Goal: Task Accomplishment & Management: Manage account settings

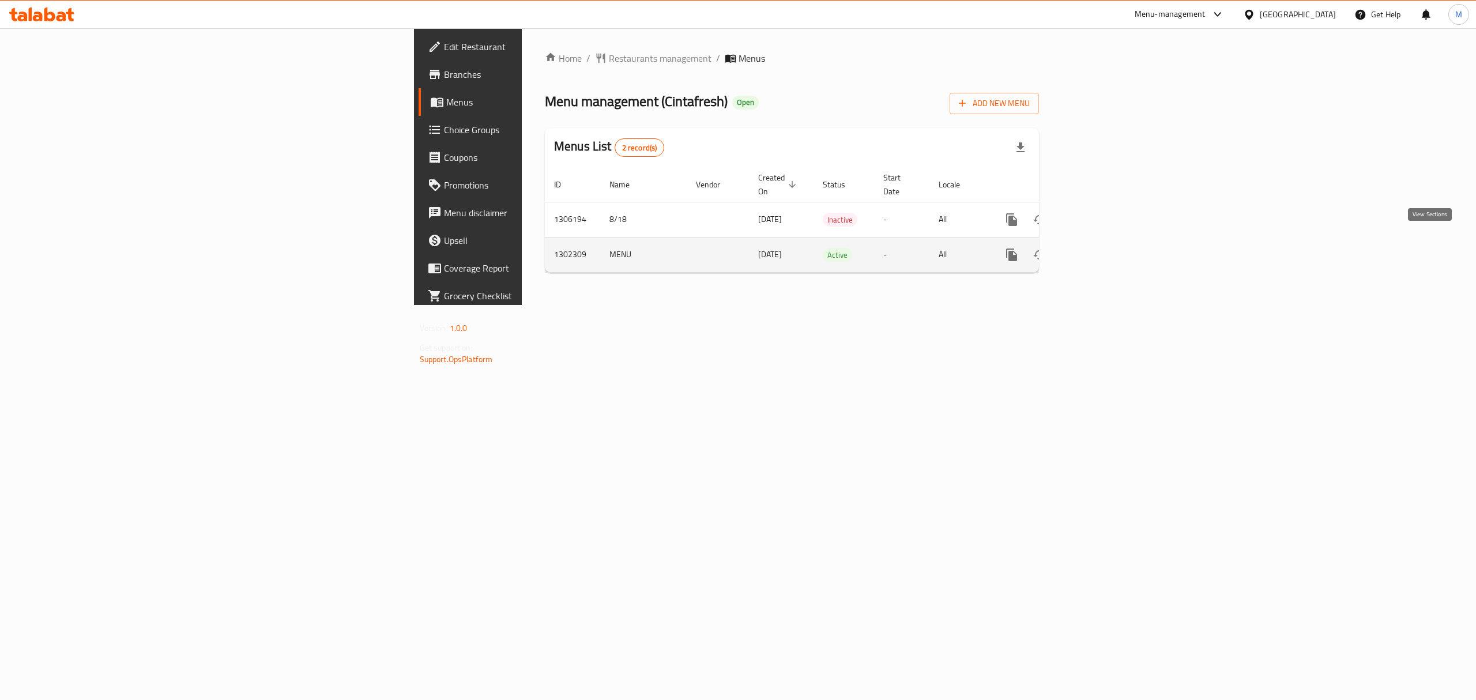
click at [1109, 241] on link "enhanced table" at bounding box center [1095, 255] width 28 height 28
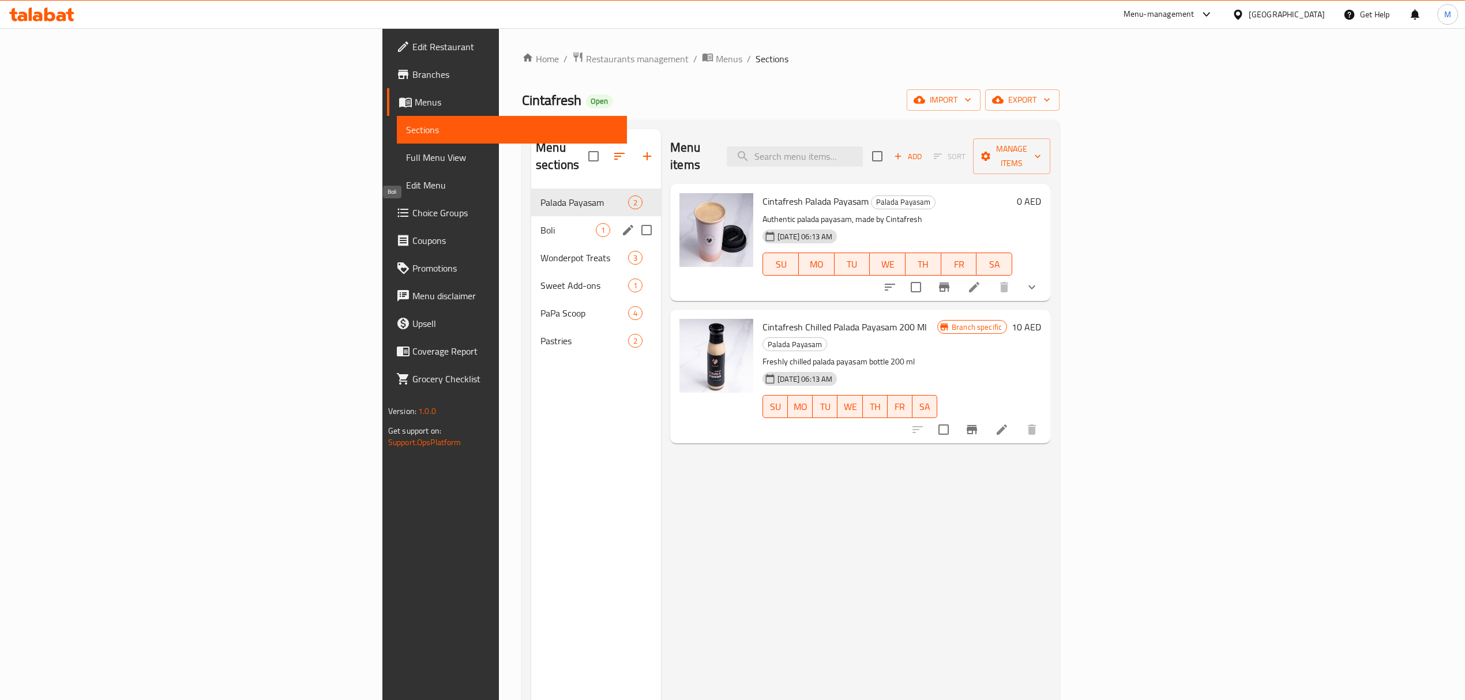
click at [540, 223] on span "Boli" at bounding box center [567, 230] width 55 height 14
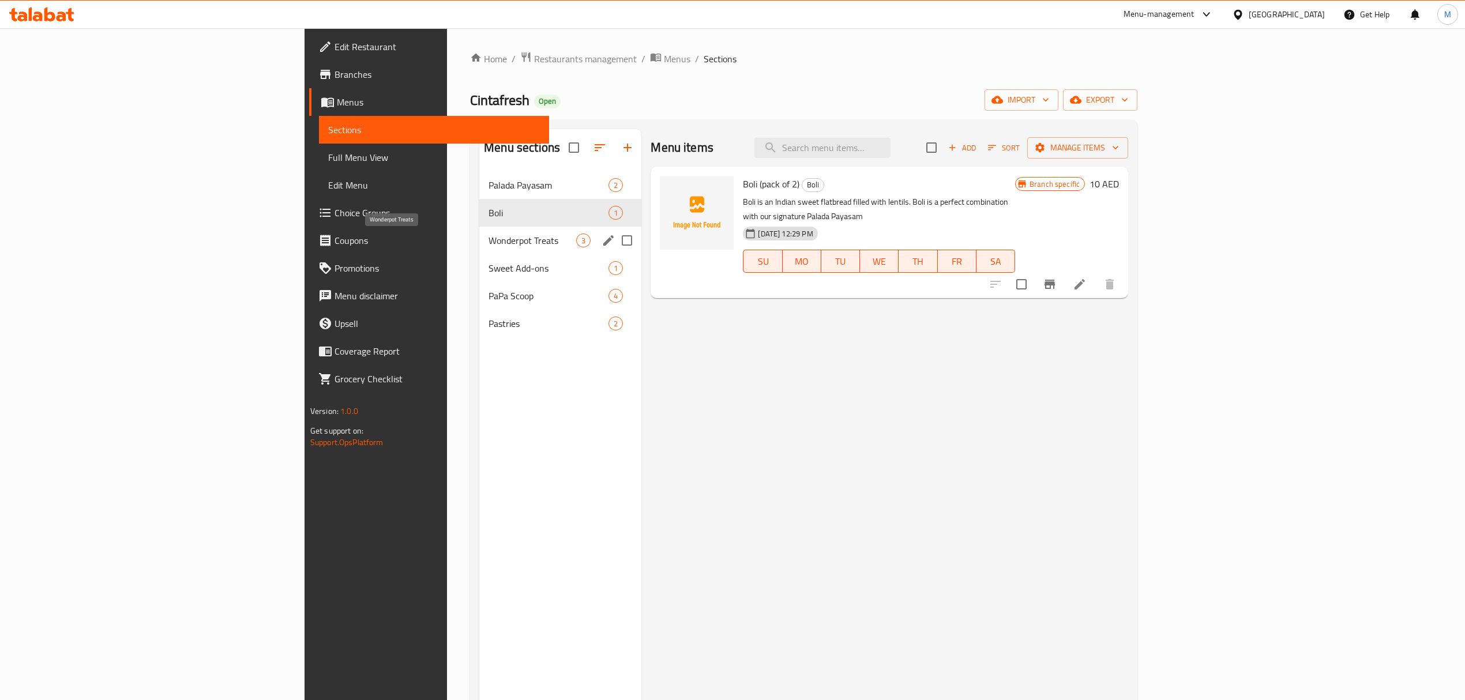
click at [488, 245] on span "Wonderpot Treats" at bounding box center [532, 241] width 88 height 14
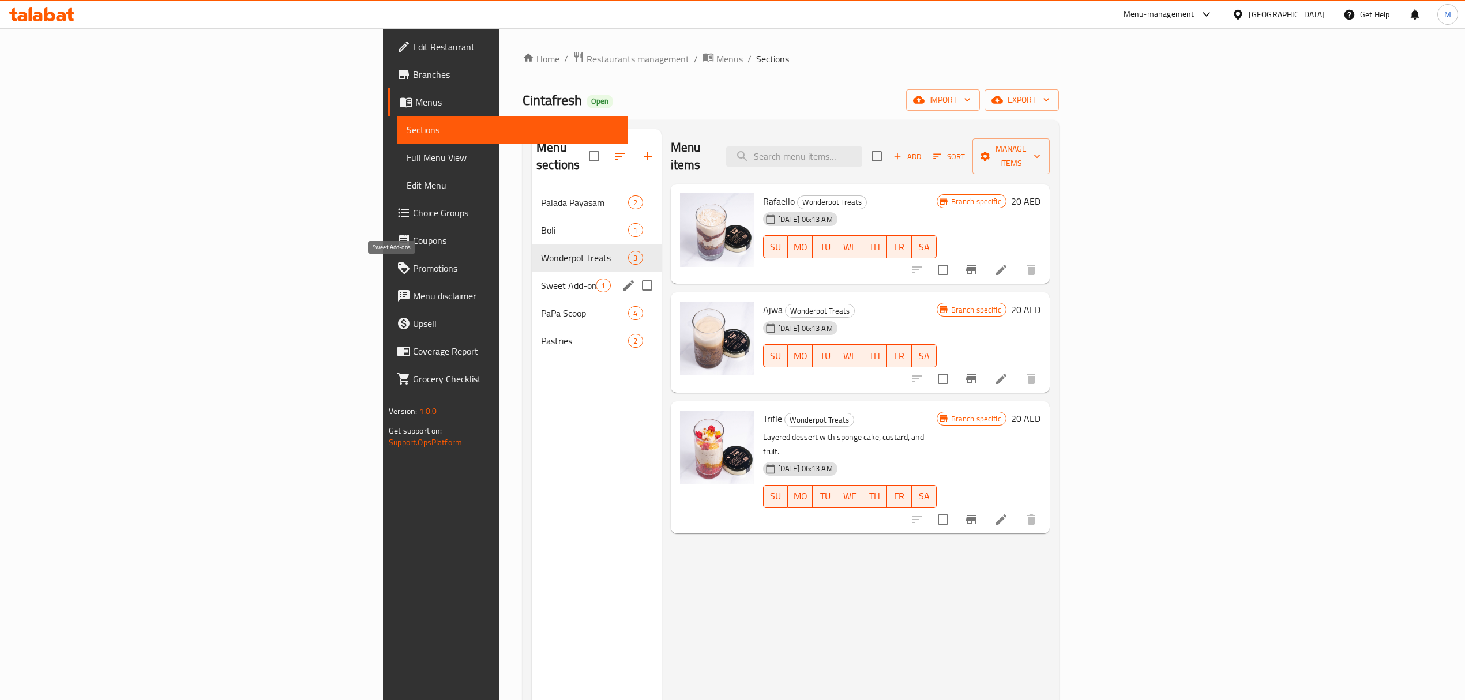
click at [532, 280] on div "Sweet Add-ons 1" at bounding box center [596, 286] width 129 height 28
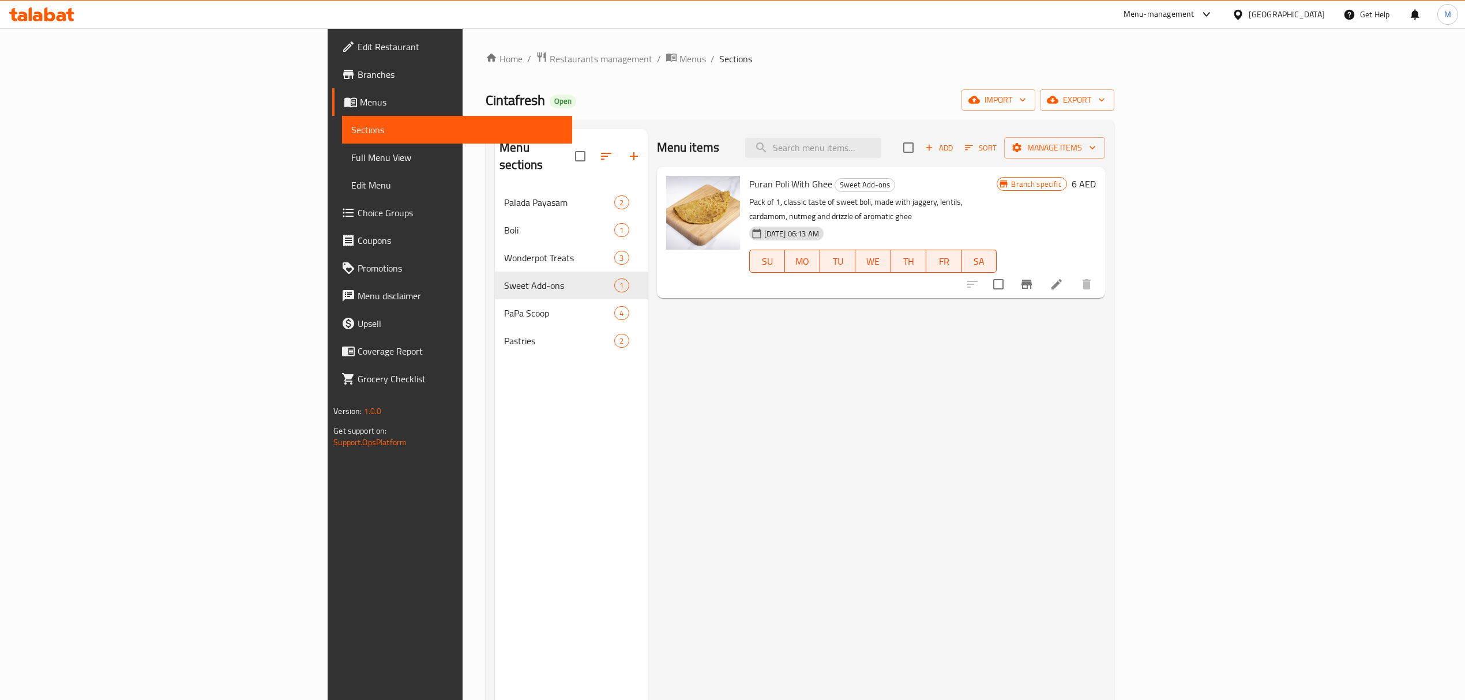
click at [1040, 270] on button "Branch-specific-item" at bounding box center [1027, 284] width 28 height 28
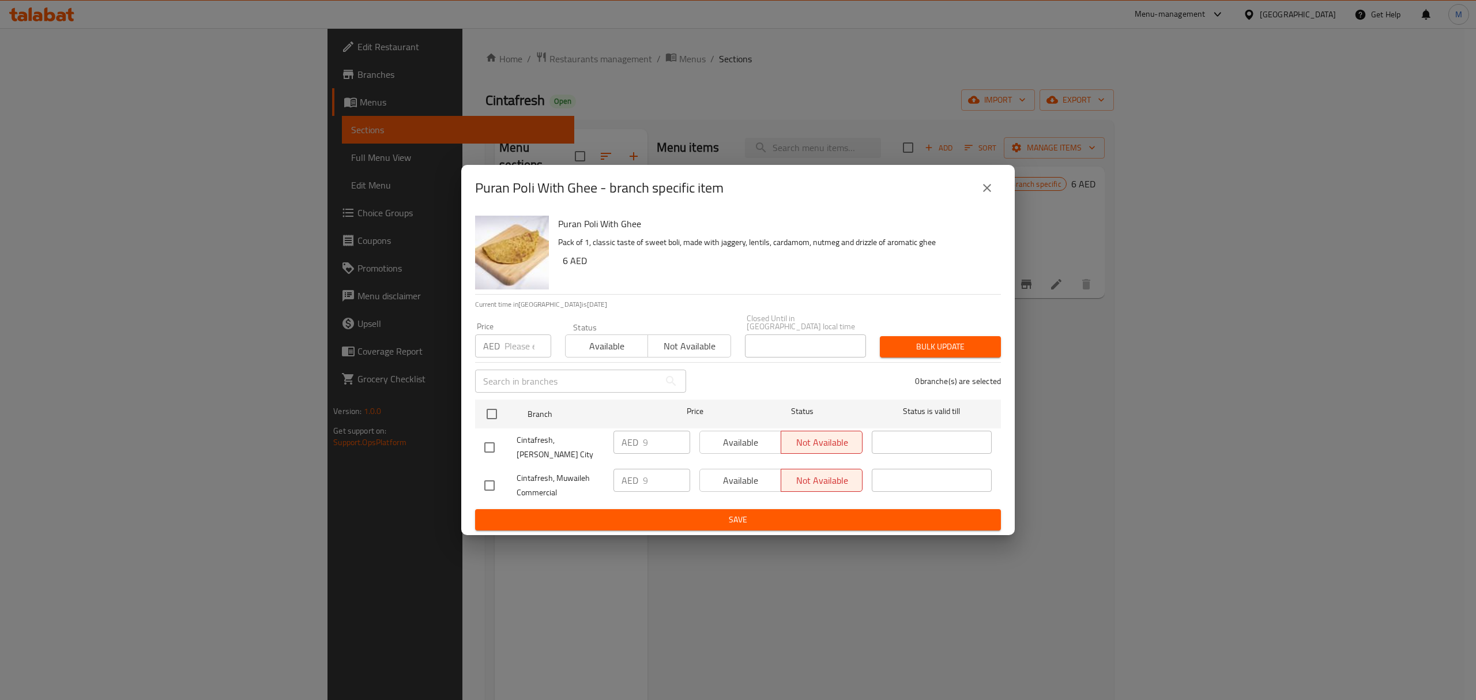
click at [988, 188] on icon "close" at bounding box center [987, 188] width 8 height 8
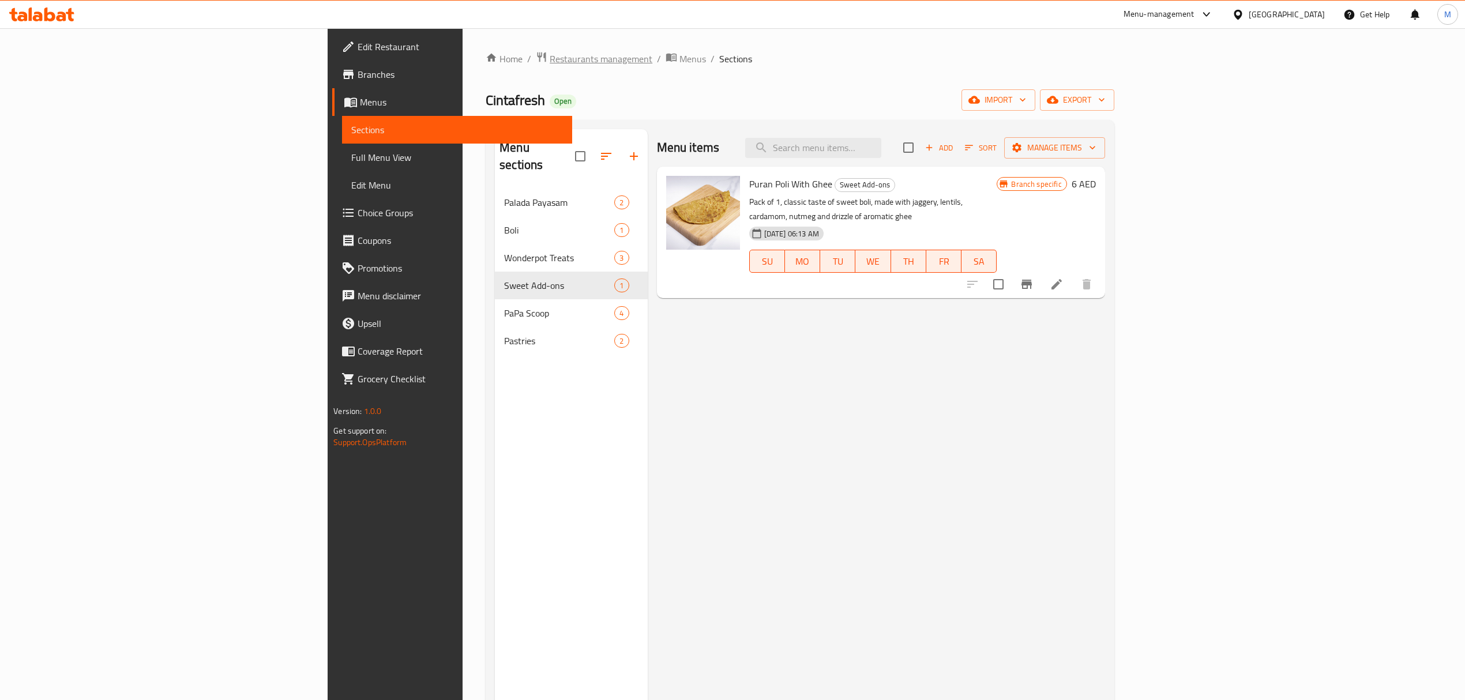
click at [550, 60] on span "Restaurants management" at bounding box center [601, 59] width 103 height 14
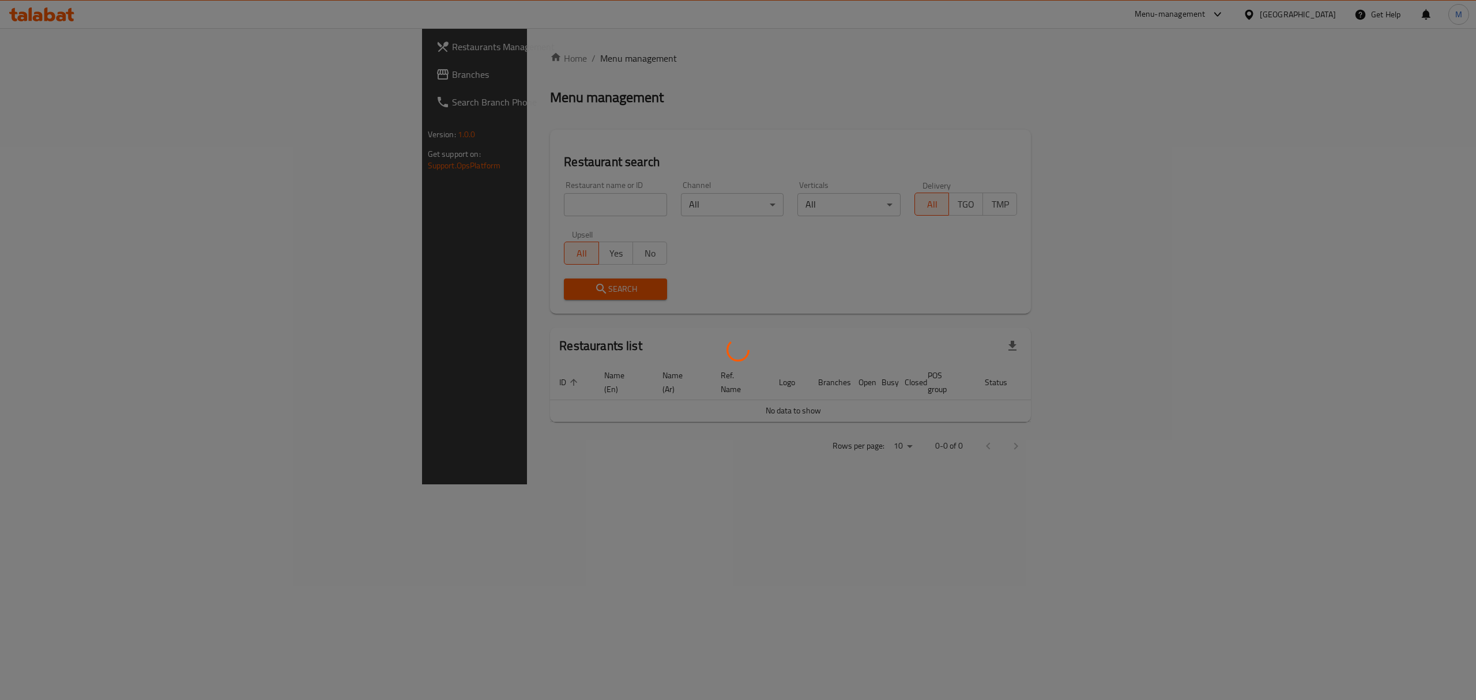
click at [373, 197] on div at bounding box center [738, 350] width 1476 height 700
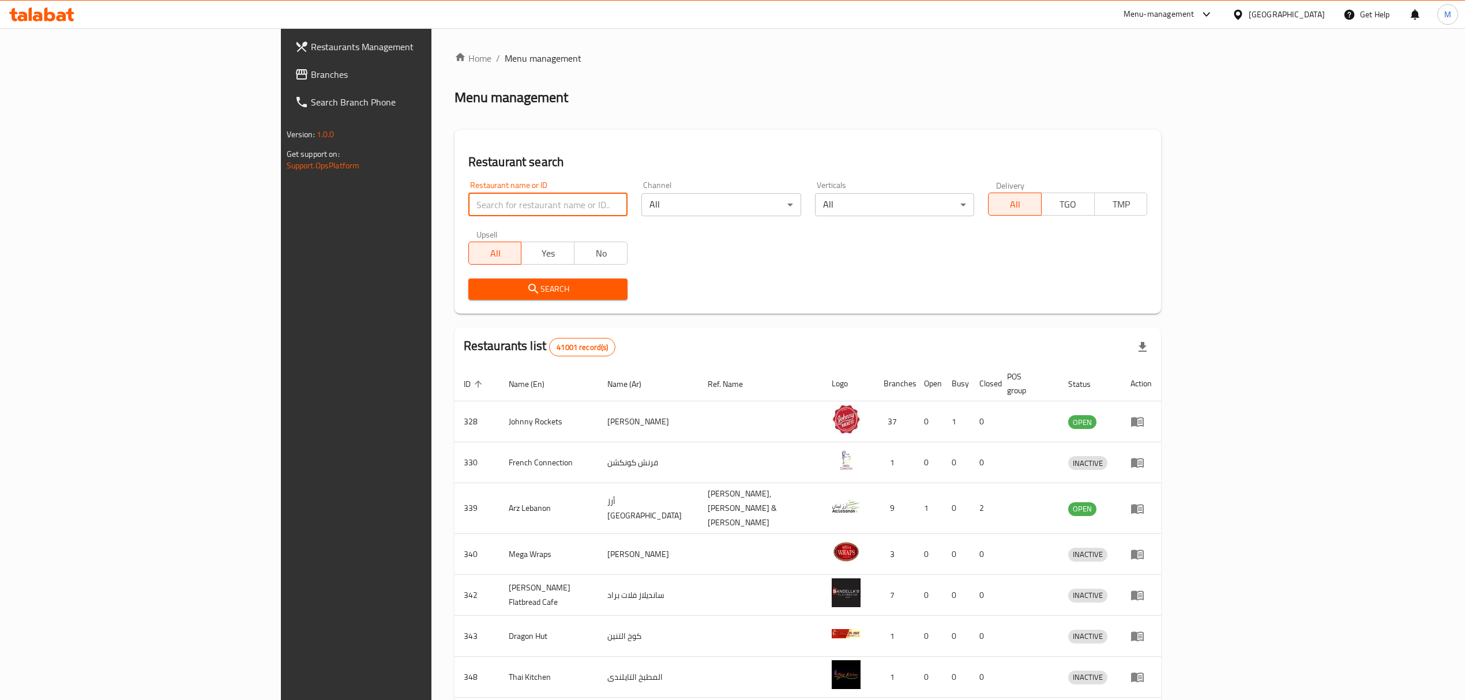
click at [468, 197] on input "search" at bounding box center [547, 204] width 159 height 23
paste input "GOOD FOOD"
type input "GOOD FOOD"
click button "Search" at bounding box center [547, 289] width 159 height 21
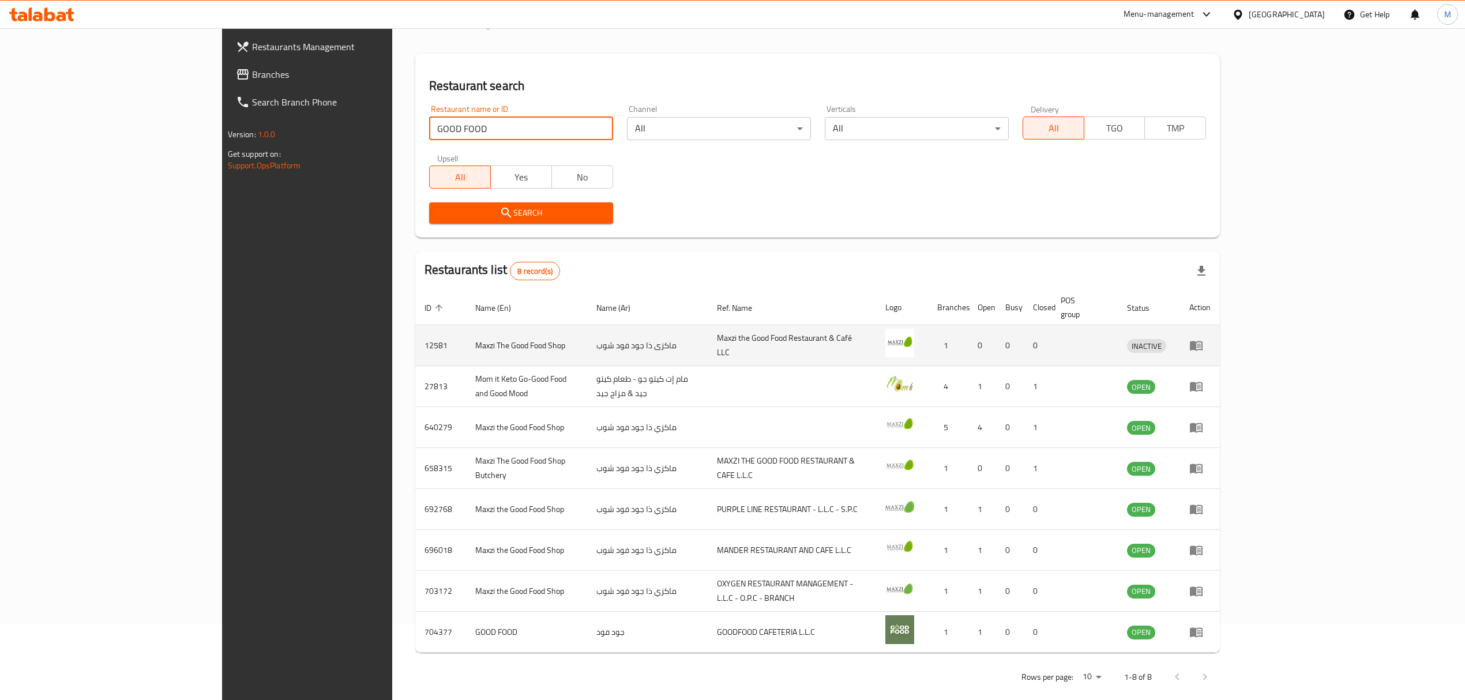
scroll to position [78, 0]
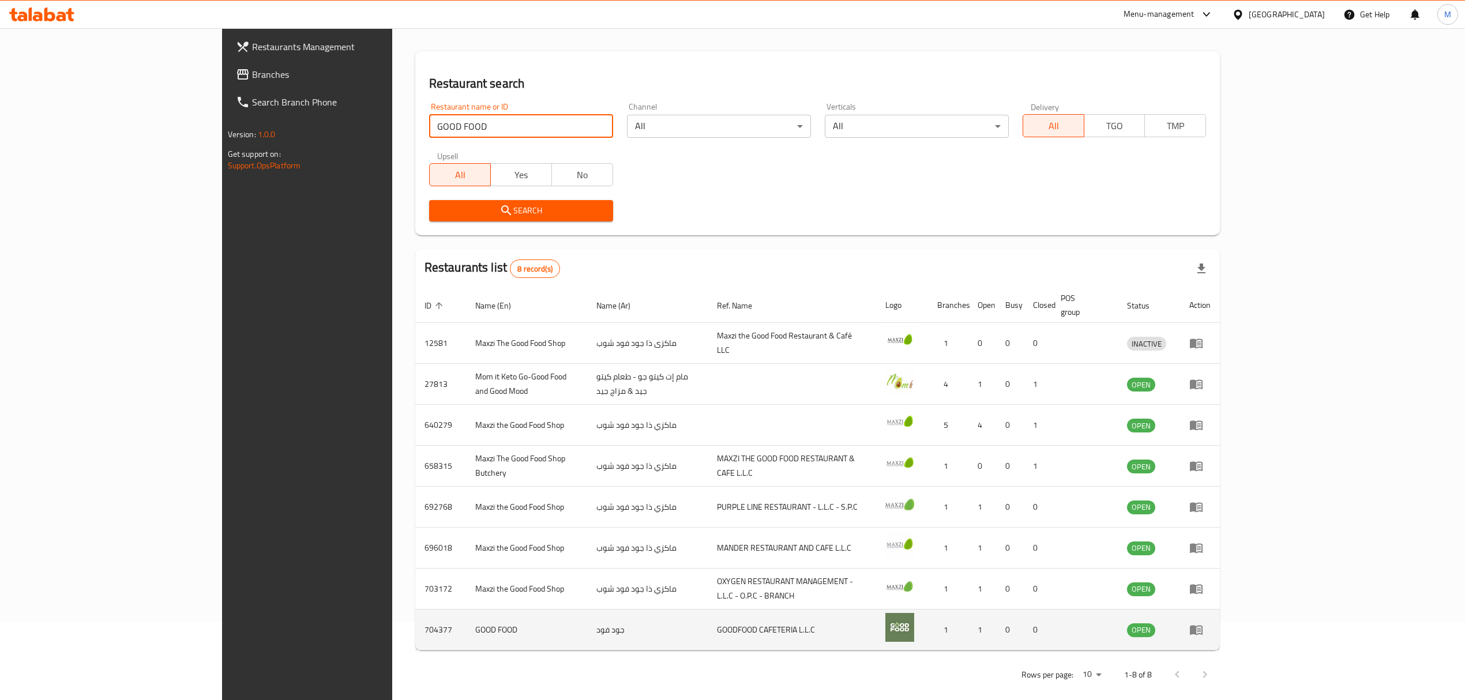
click at [1202, 626] on icon "enhanced table" at bounding box center [1196, 631] width 13 height 10
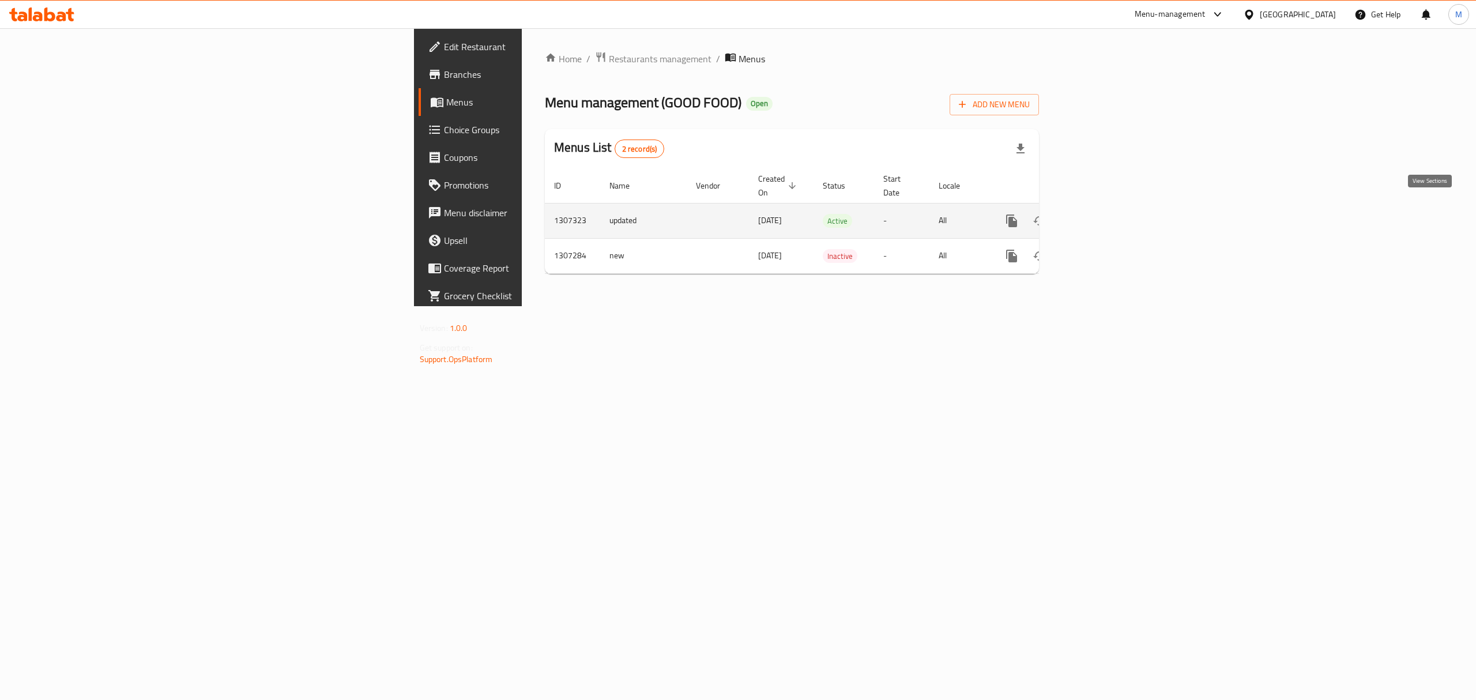
click at [1102, 215] on icon "enhanced table" at bounding box center [1095, 221] width 14 height 14
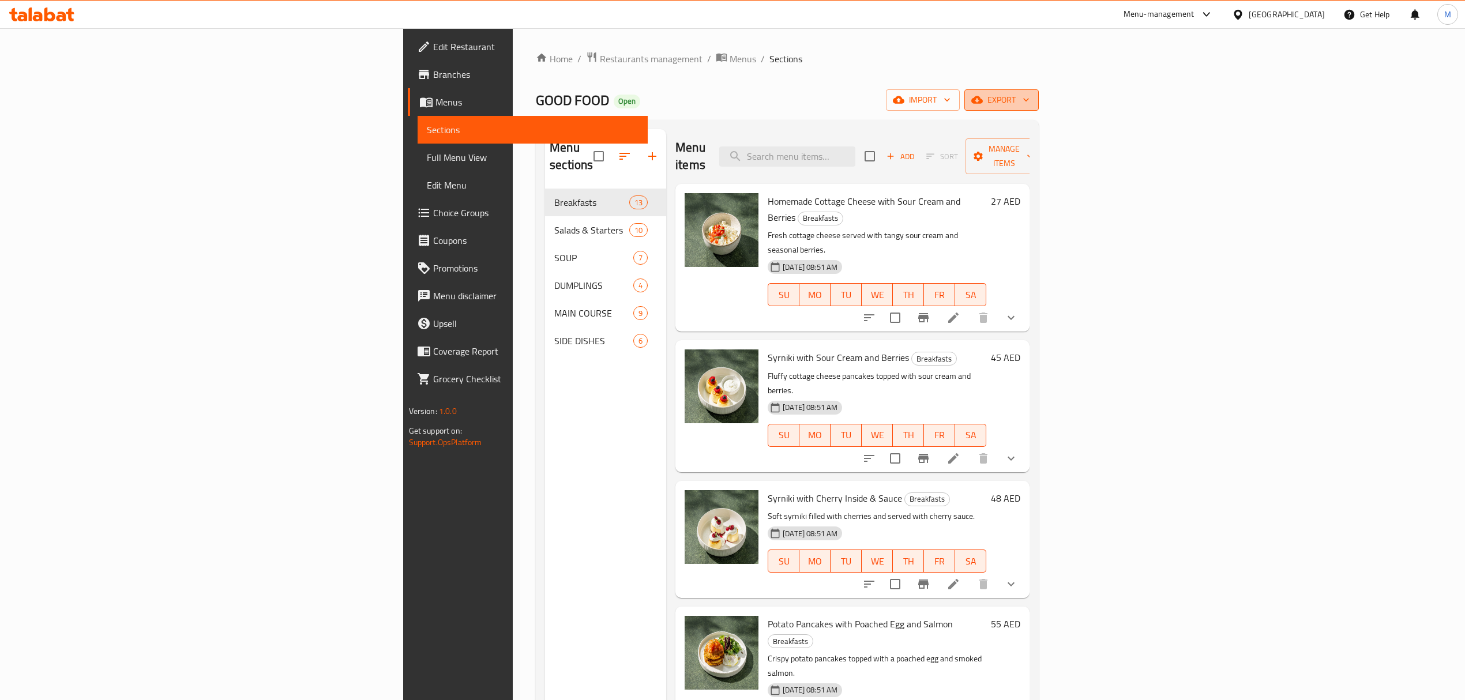
click at [1029, 104] on span "export" at bounding box center [1001, 100] width 56 height 14
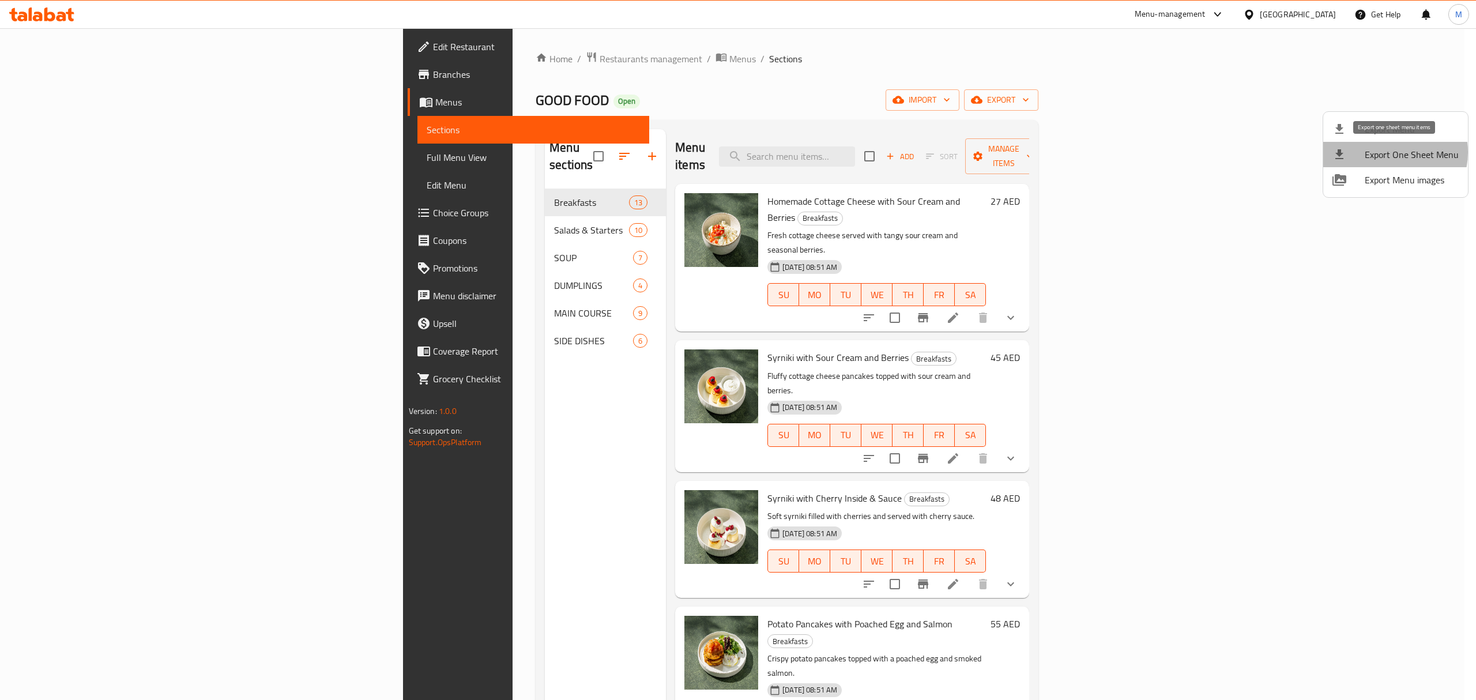
click at [1387, 152] on span "Export One Sheet Menu" at bounding box center [1412, 155] width 94 height 14
click at [1387, 176] on span "Export Menu images" at bounding box center [1412, 180] width 94 height 14
click at [398, 49] on div at bounding box center [738, 350] width 1476 height 700
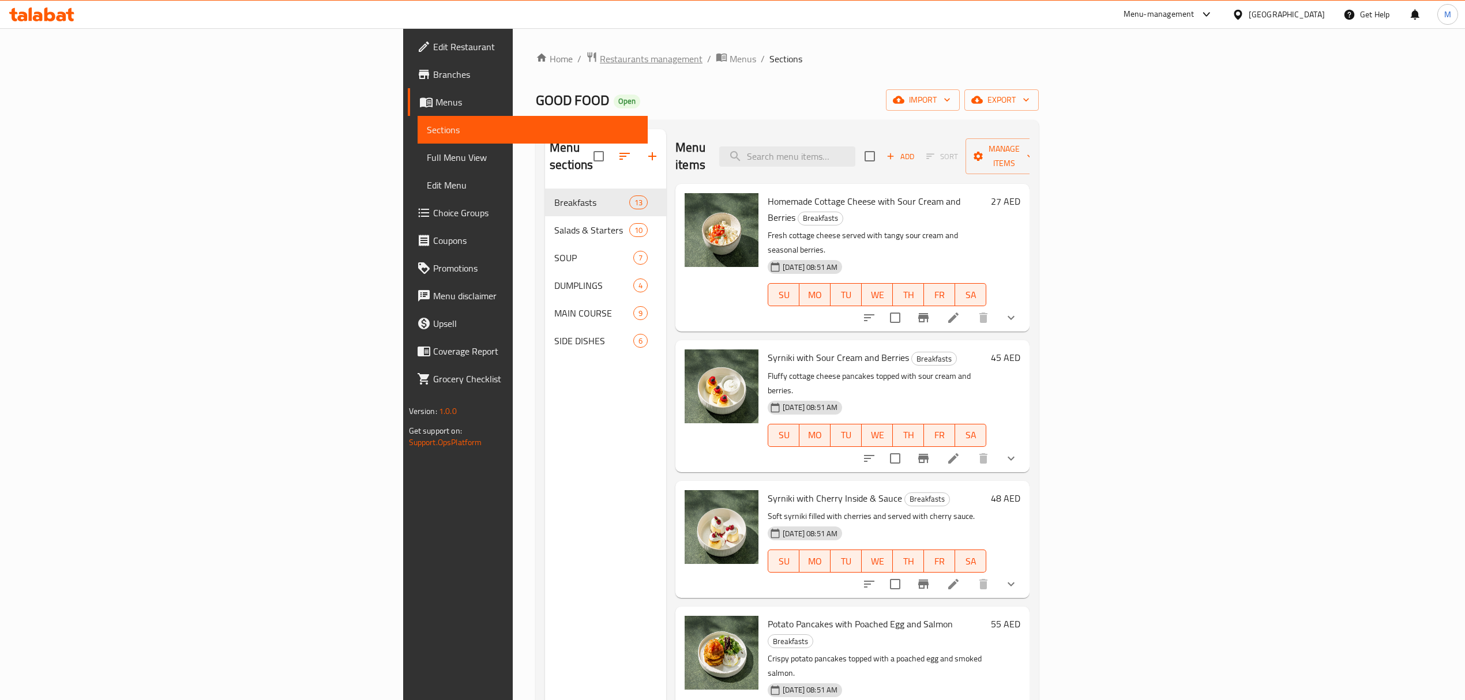
click at [600, 60] on span "Restaurants management" at bounding box center [651, 59] width 103 height 14
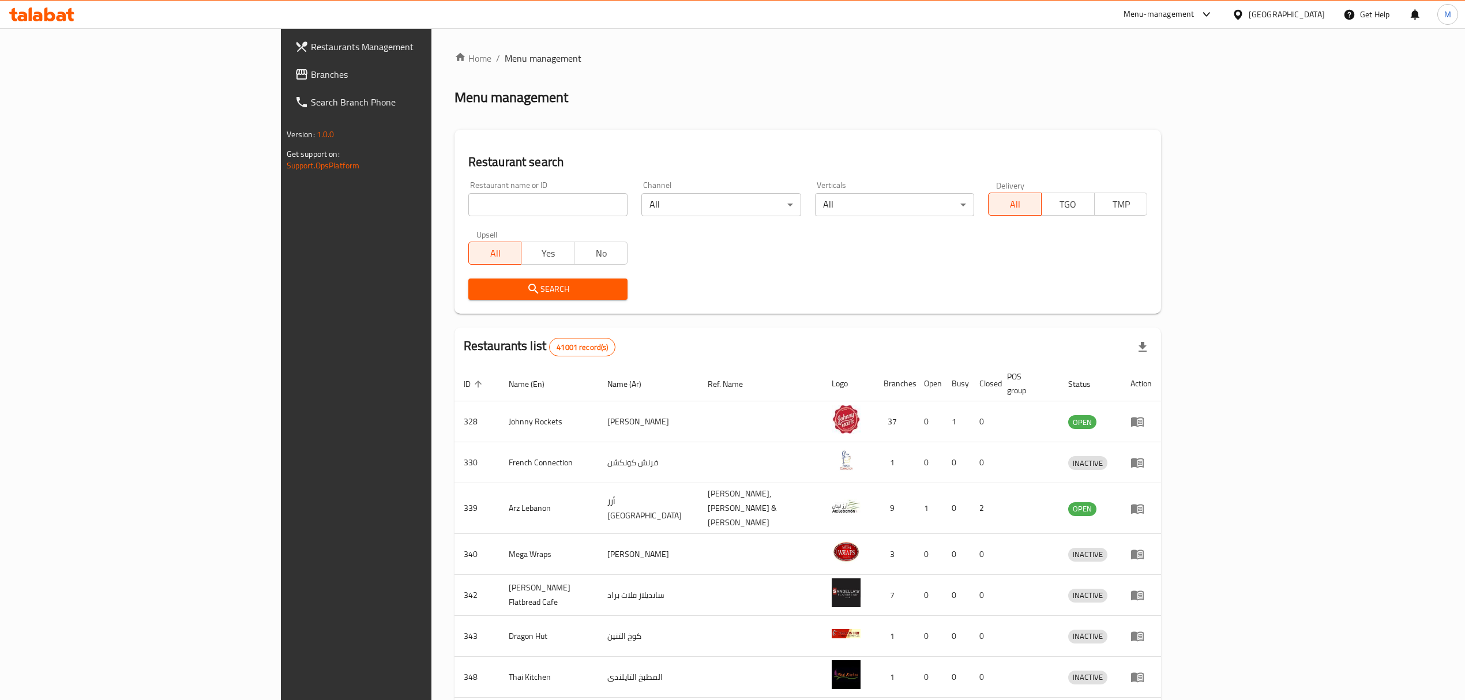
click at [468, 210] on input "search" at bounding box center [547, 204] width 159 height 23
paste input "UNHCR"
type input "UNHCR"
click button "Search" at bounding box center [547, 289] width 159 height 21
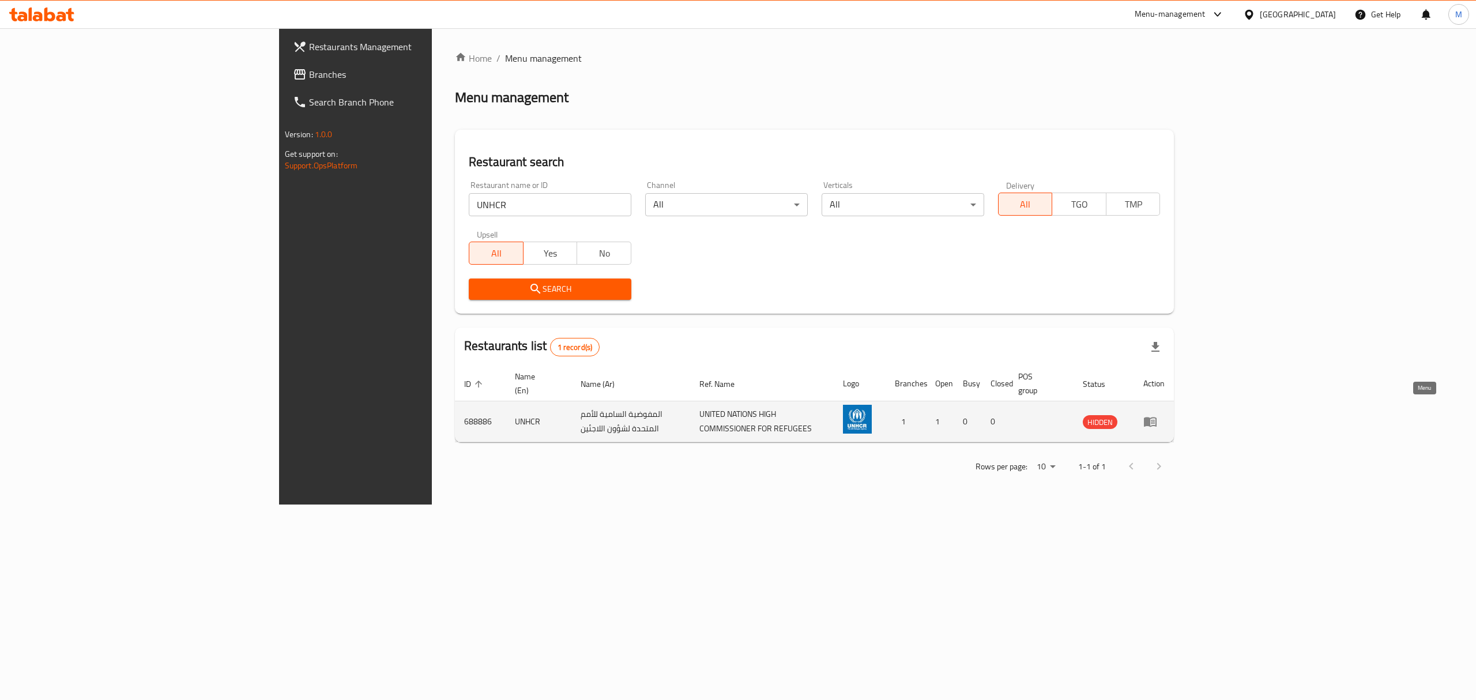
click at [1157, 418] on icon "enhanced table" at bounding box center [1150, 423] width 13 height 10
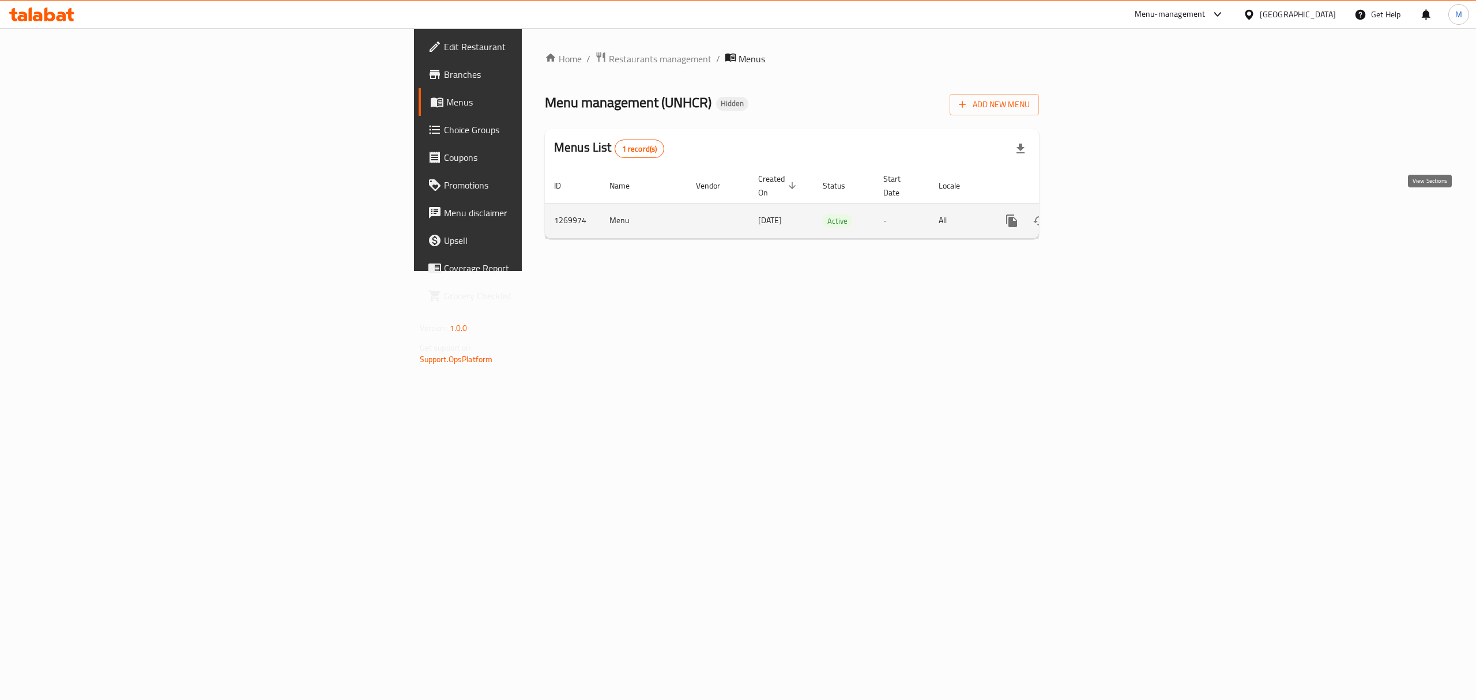
click at [1109, 207] on link "enhanced table" at bounding box center [1095, 221] width 28 height 28
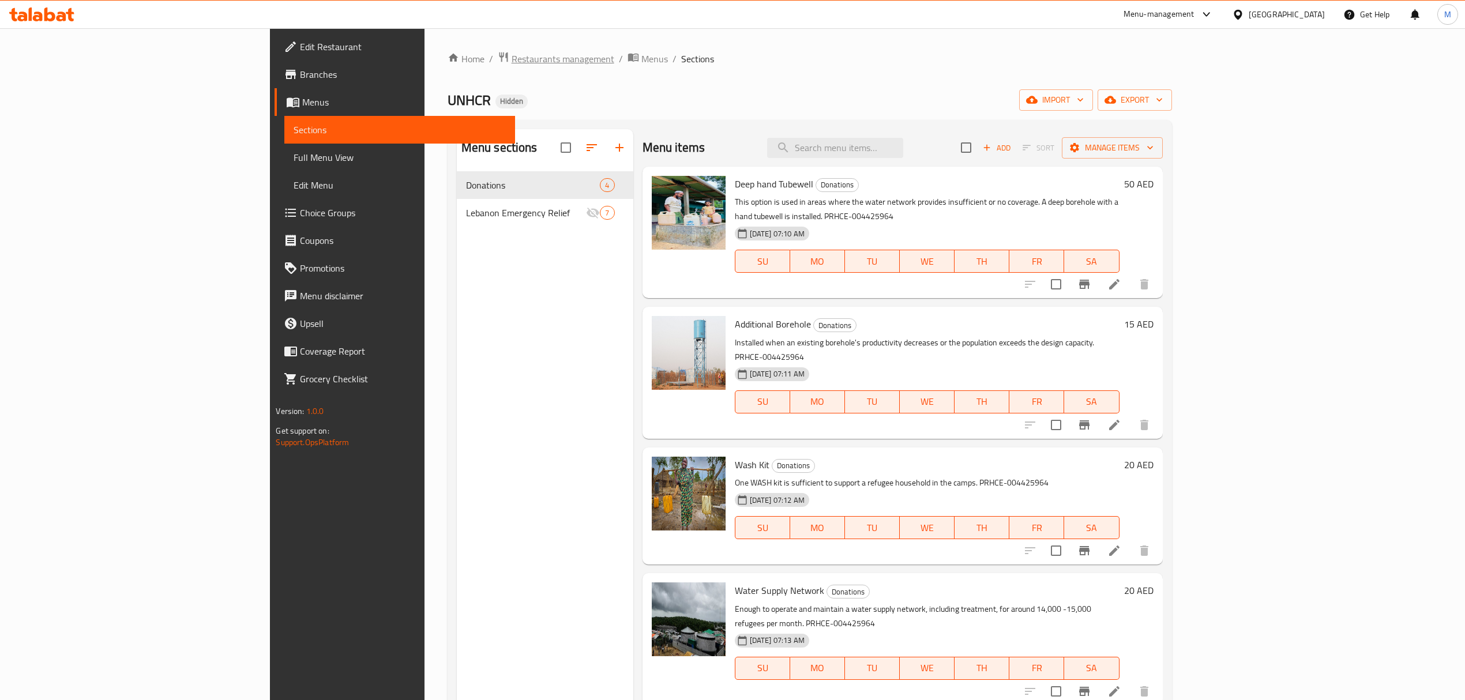
click at [512, 56] on span "Restaurants management" at bounding box center [563, 59] width 103 height 14
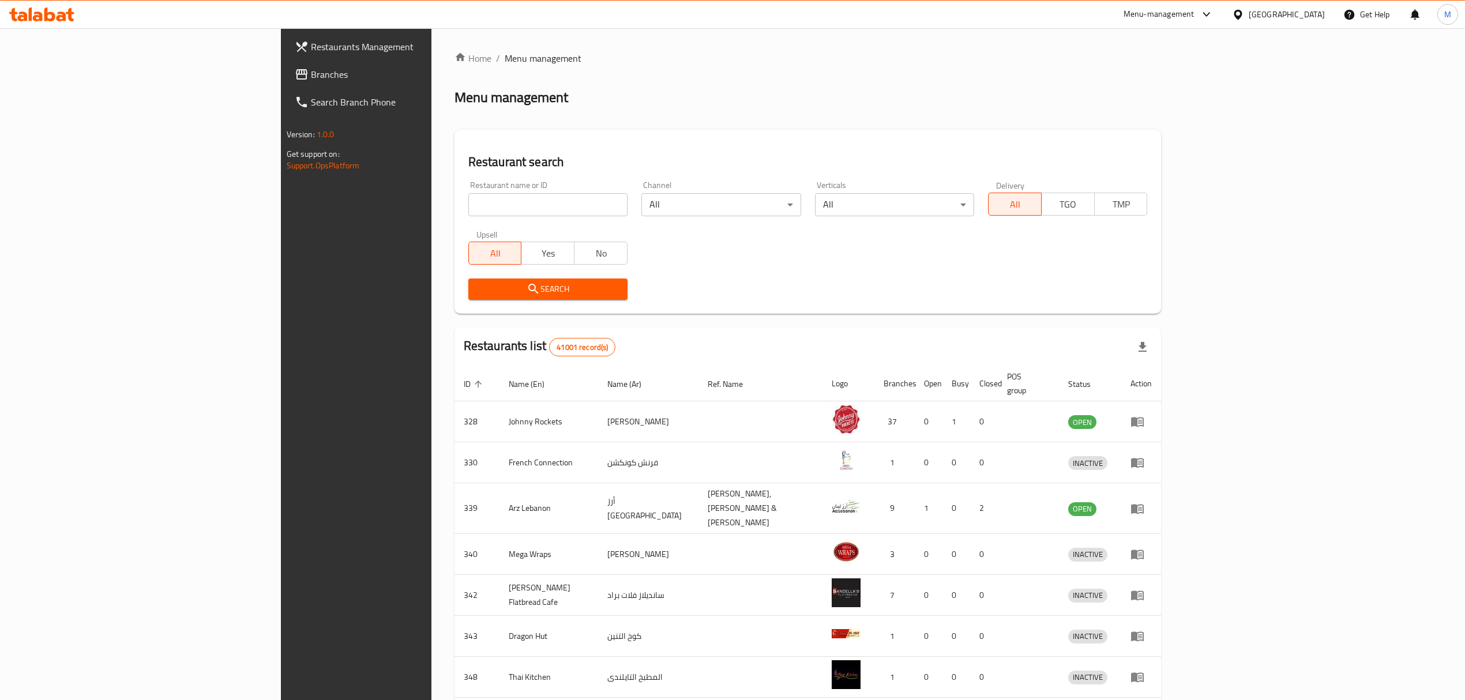
click at [461, 217] on div "Restaurant name or ID Restaurant name or ID" at bounding box center [547, 198] width 173 height 49
click at [468, 206] on input "search" at bounding box center [547, 204] width 159 height 23
click button "Search" at bounding box center [547, 289] width 159 height 21
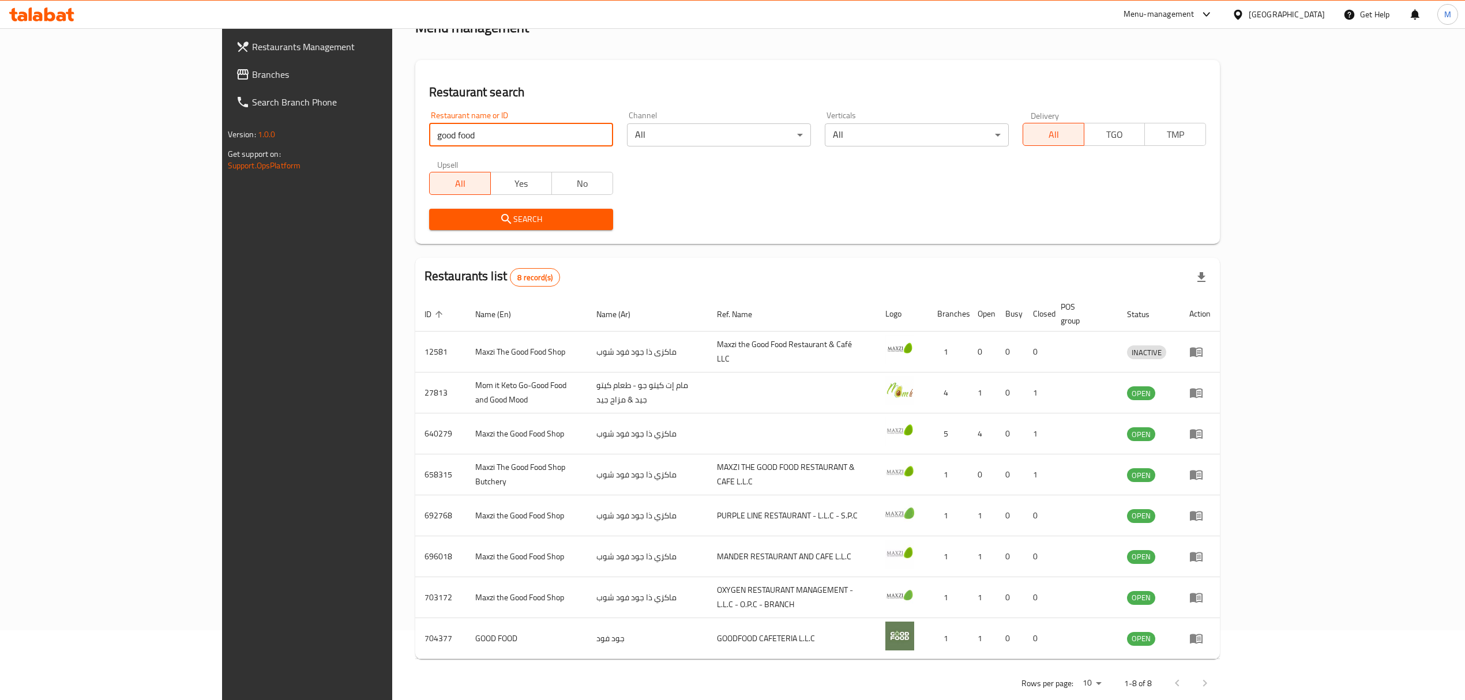
scroll to position [78, 0]
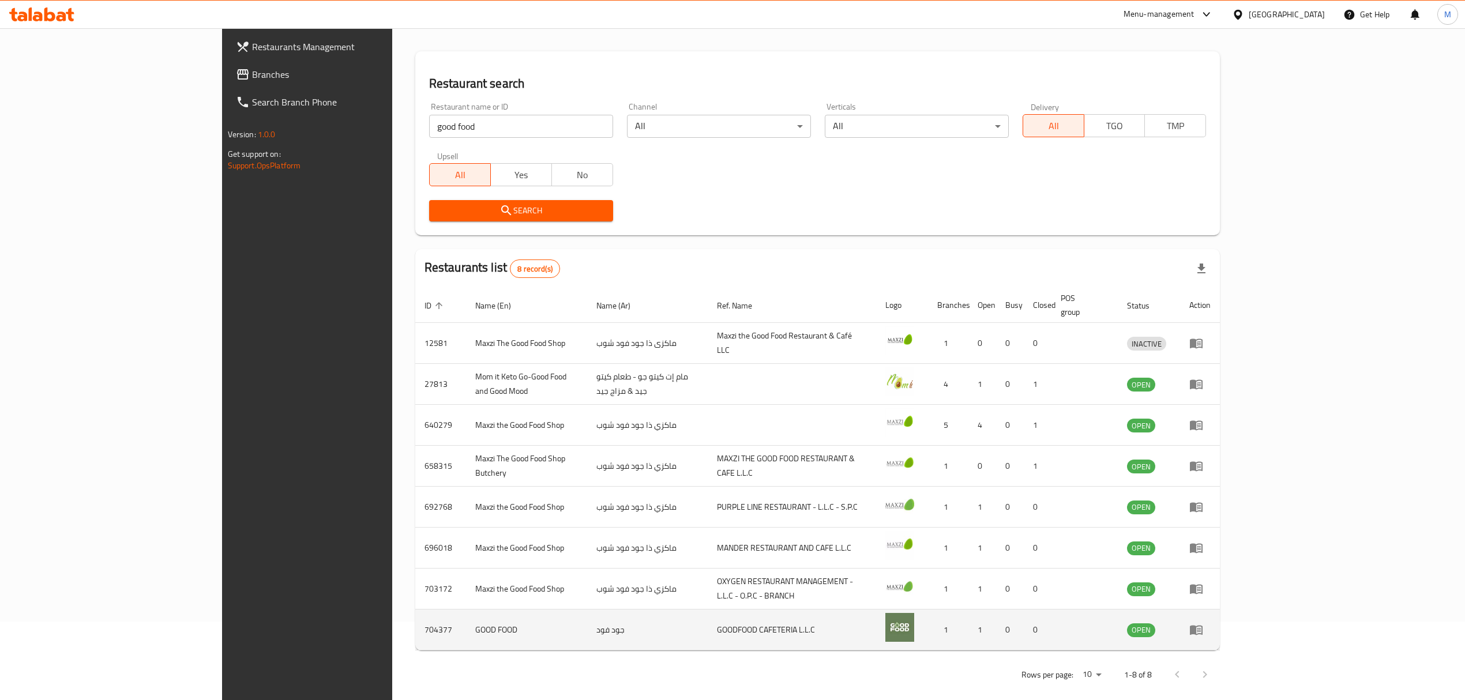
click at [415, 614] on td "704377" at bounding box center [440, 630] width 51 height 41
copy td "704377"
click at [516, 125] on input "good food" at bounding box center [521, 126] width 184 height 23
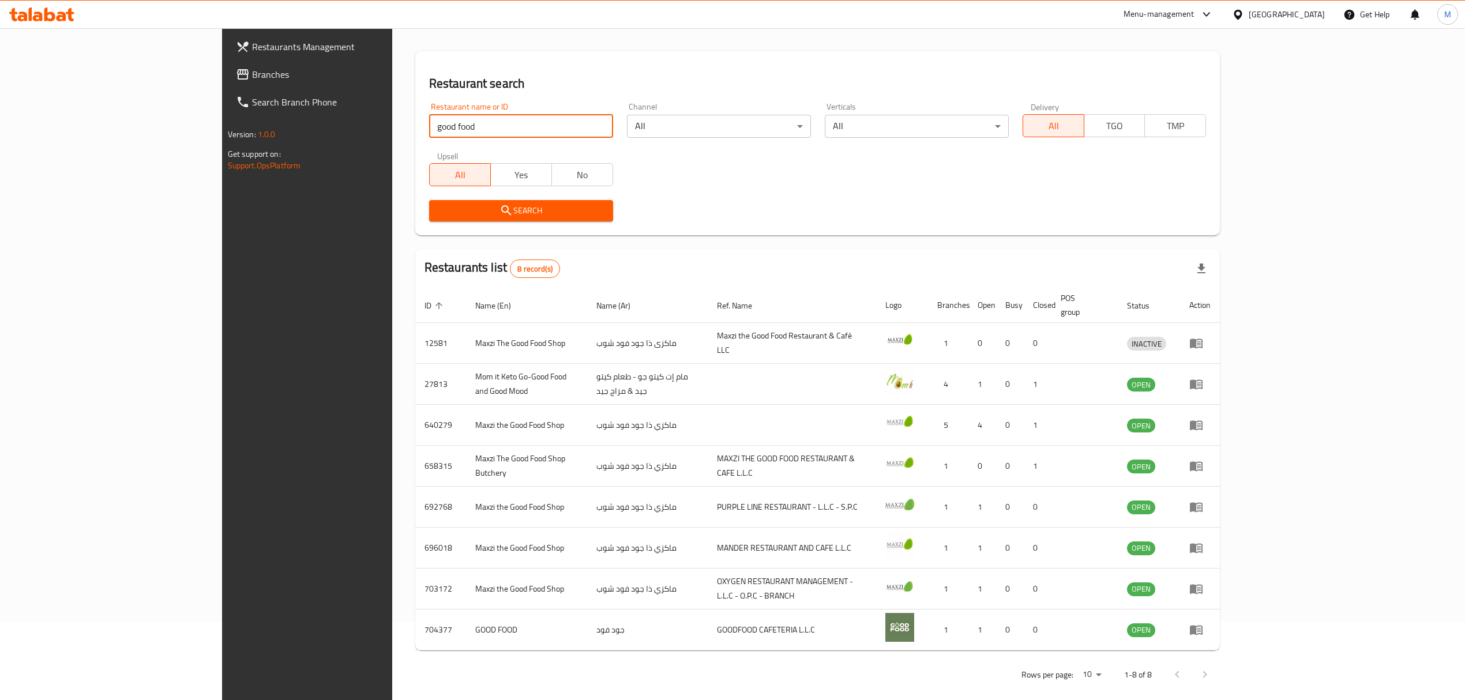
click at [516, 125] on input "good food" at bounding box center [521, 126] width 184 height 23
click at [429, 133] on input "good food" at bounding box center [521, 126] width 184 height 23
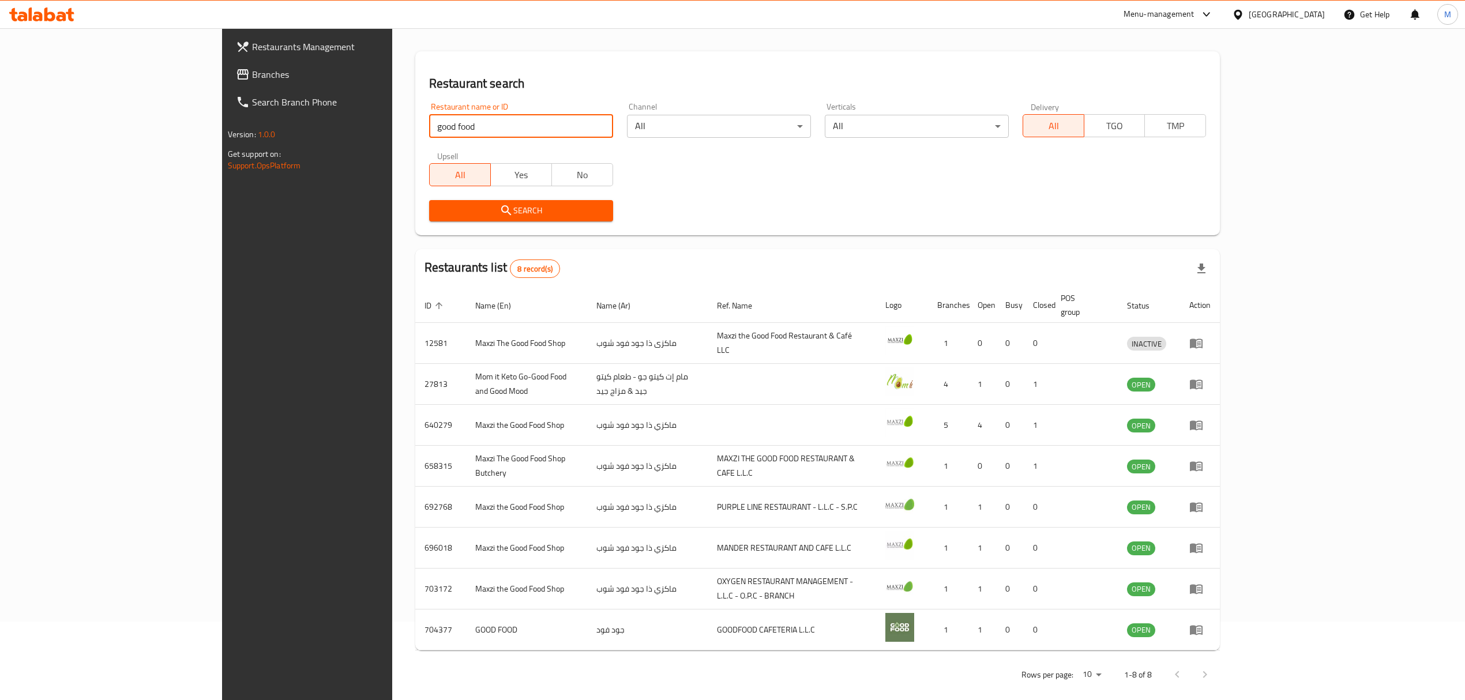
paste input "UNHCR"
type input "UNHCR"
click button "Search" at bounding box center [521, 210] width 184 height 21
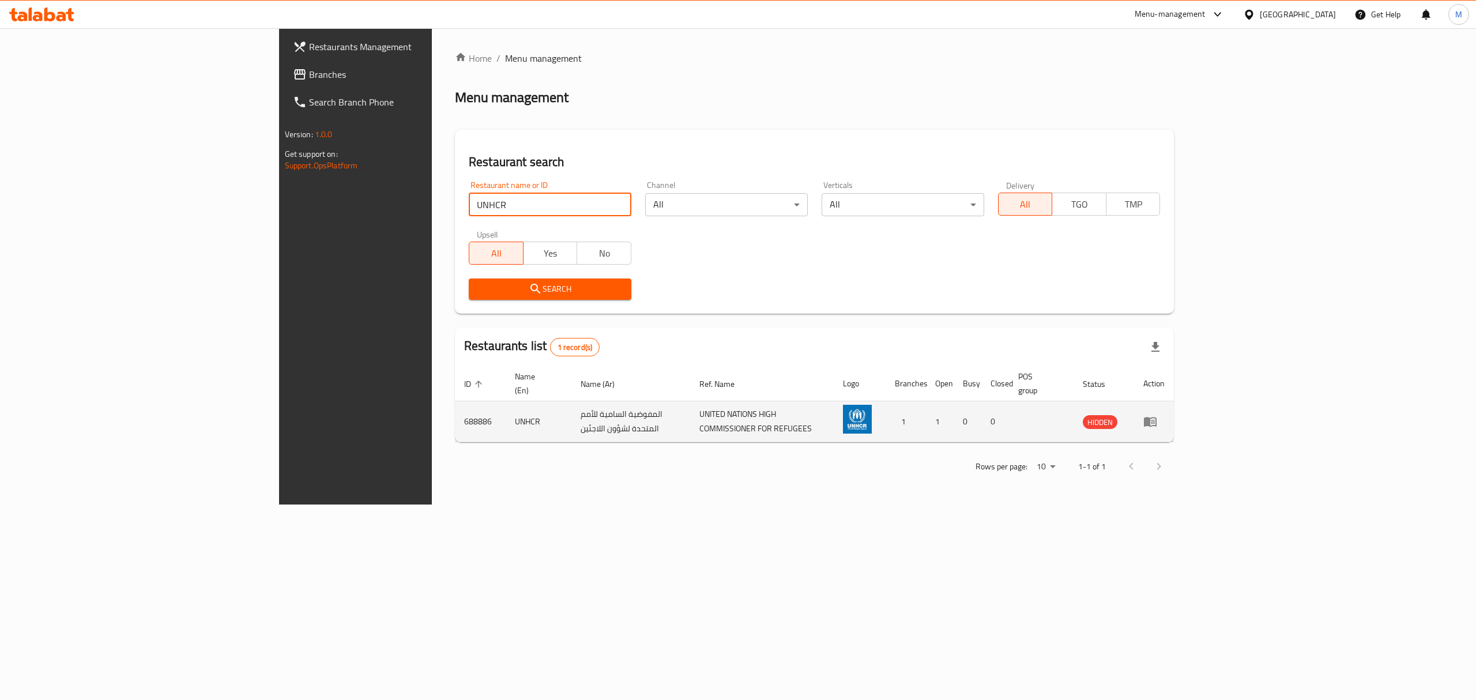
click at [1165, 415] on link "enhanced table" at bounding box center [1154, 422] width 21 height 14
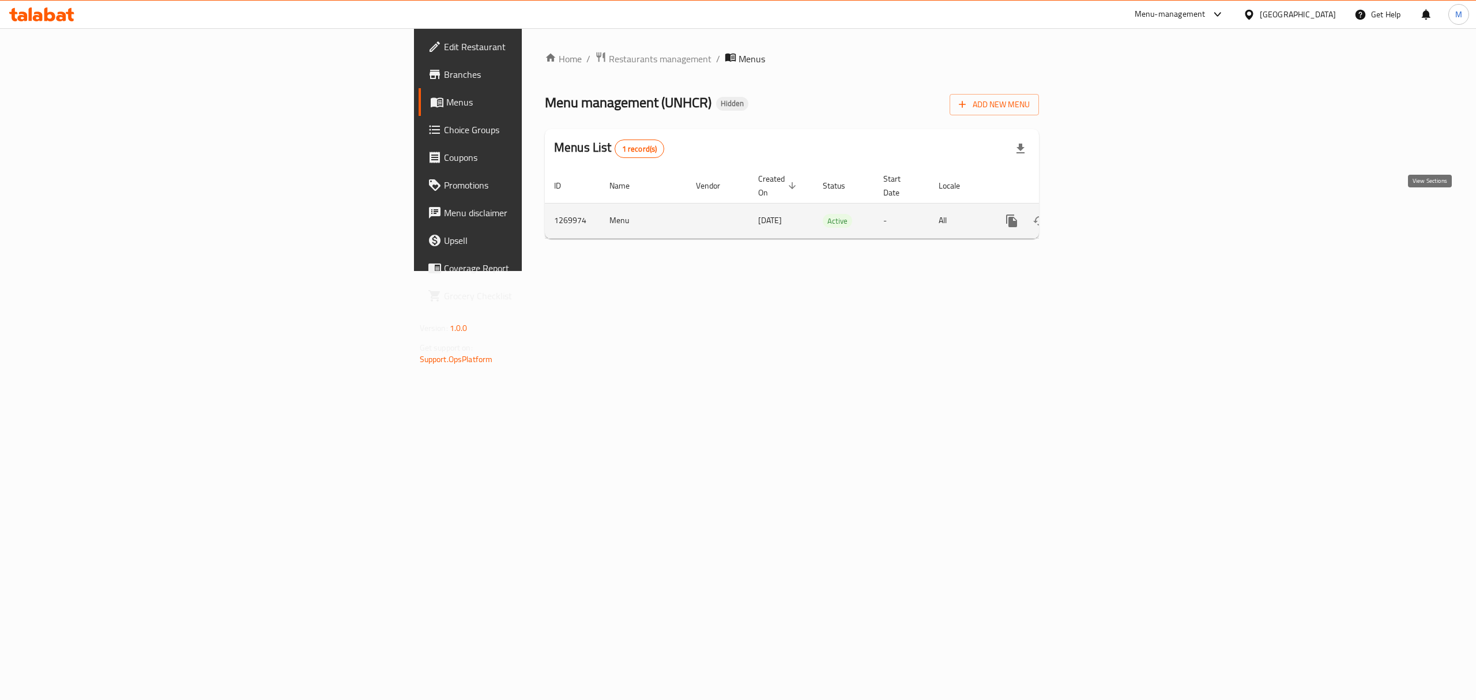
click at [1100, 216] on icon "enhanced table" at bounding box center [1095, 221] width 10 height 10
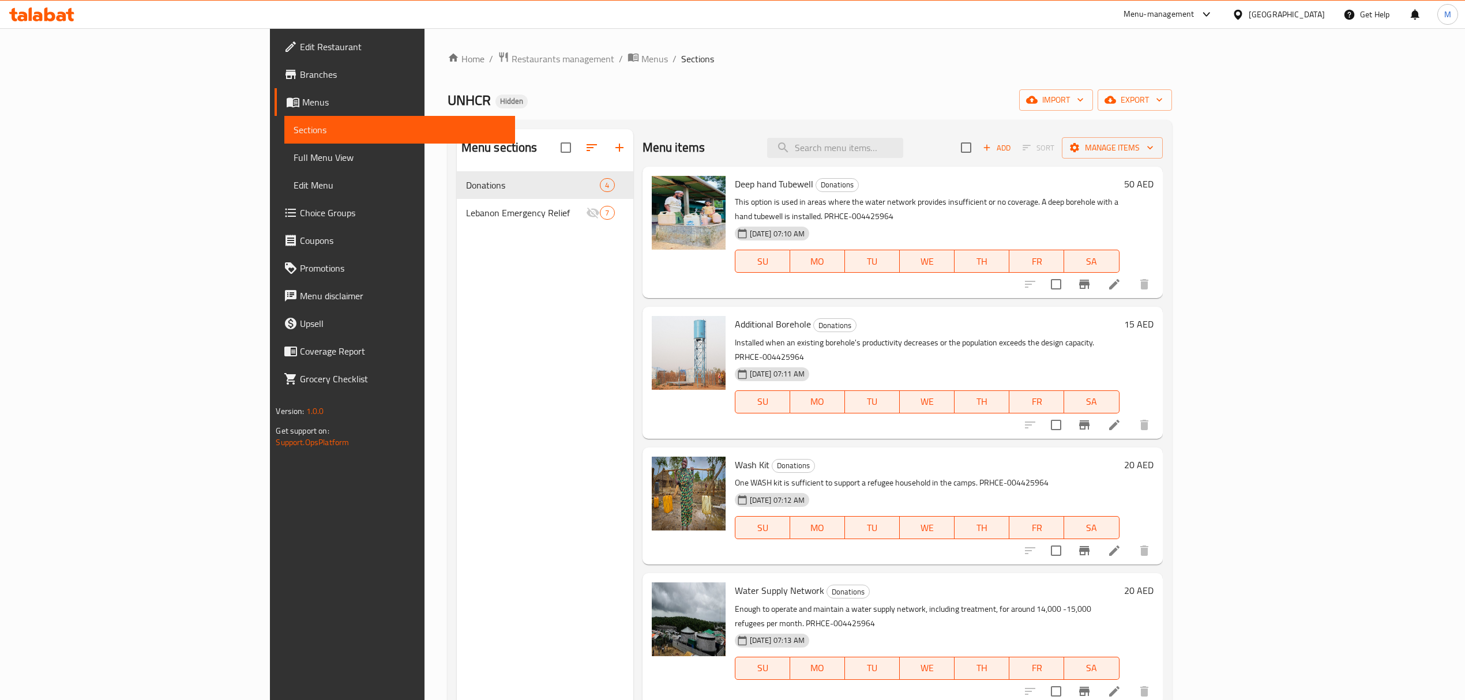
click at [1119, 279] on icon at bounding box center [1114, 284] width 10 height 10
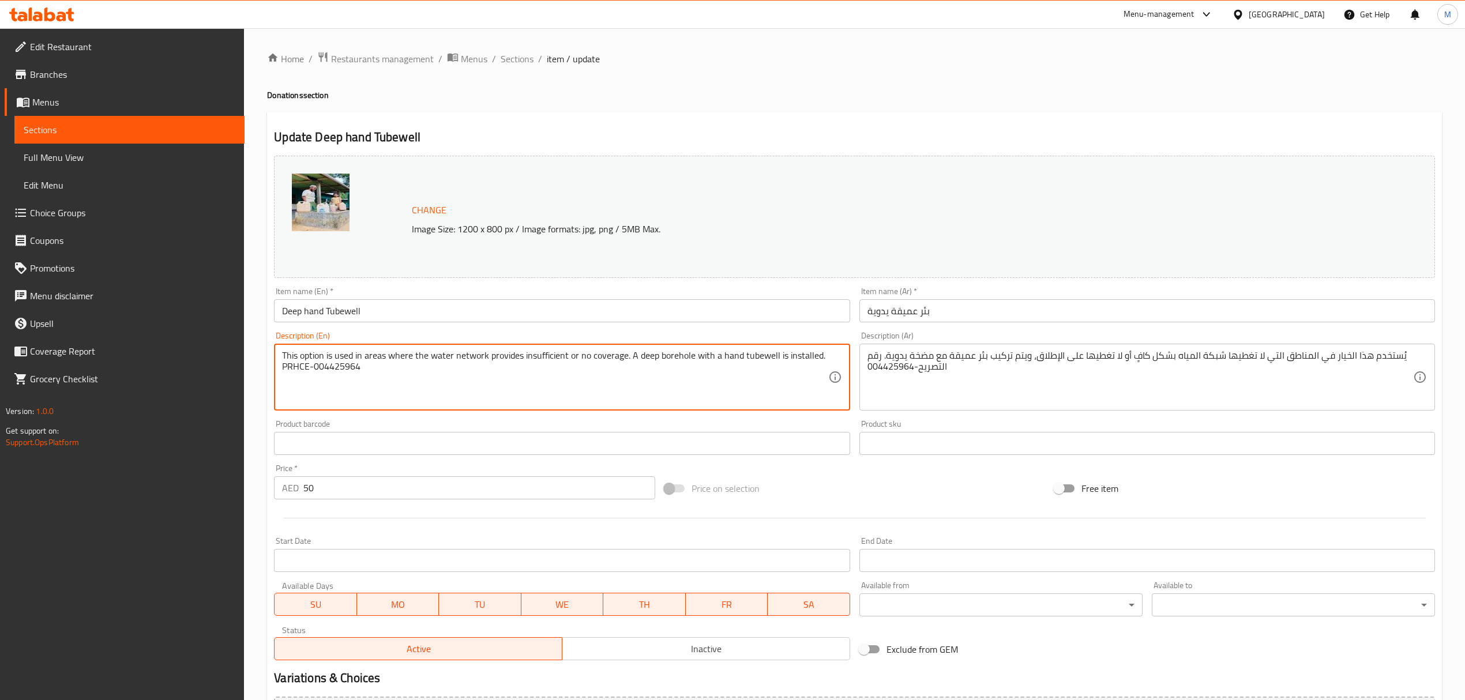
drag, startPoint x: 314, startPoint y: 367, endPoint x: 361, endPoint y: 373, distance: 47.0
paste textarea "68745"
type textarea "This option is used in areas where the water network provides insufficient or n…"
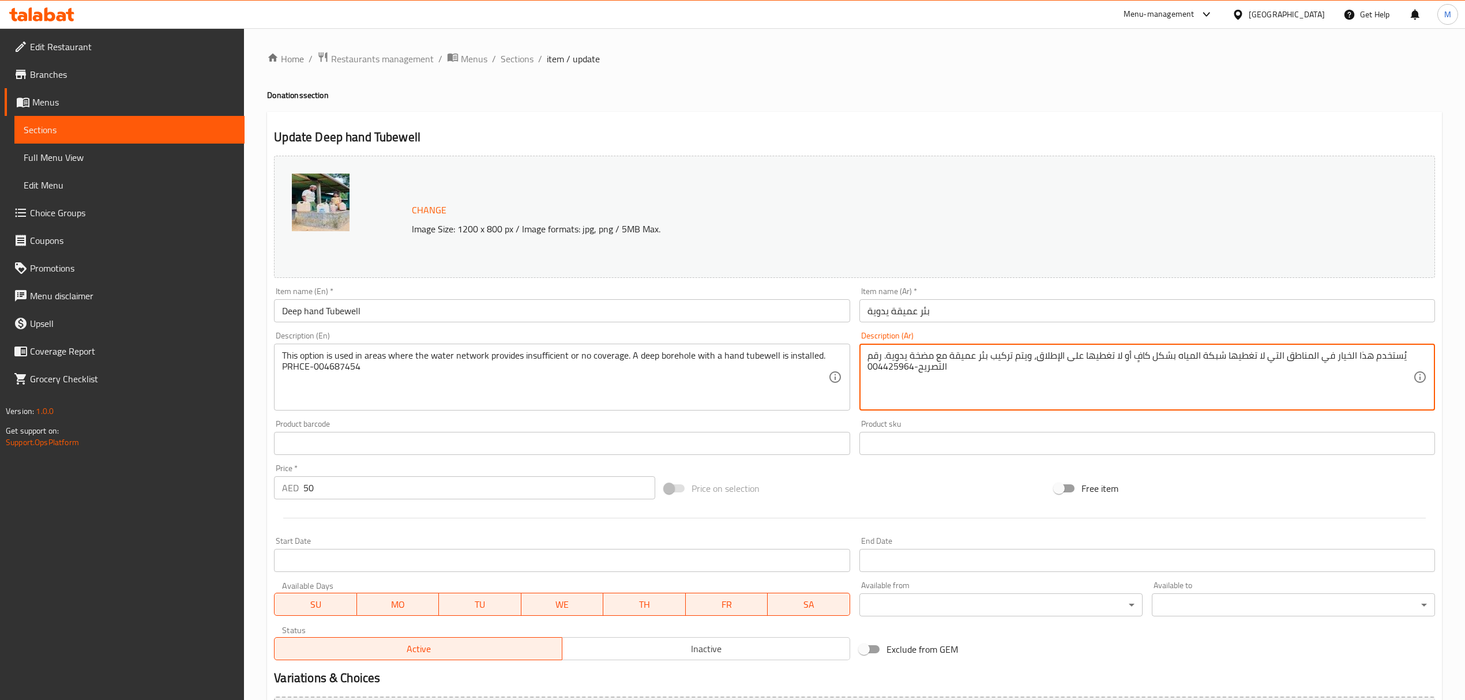
drag, startPoint x: 866, startPoint y: 365, endPoint x: 912, endPoint y: 371, distance: 46.0
paste textarea "68745"
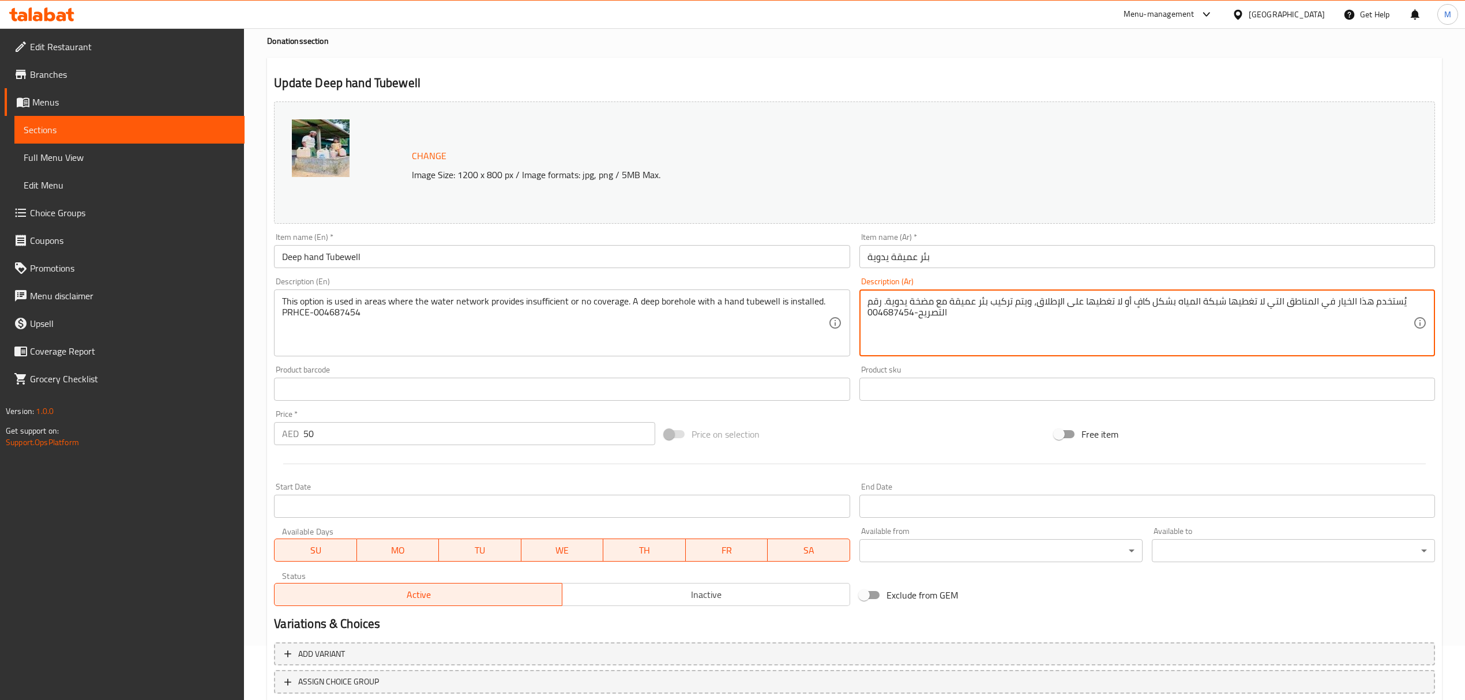
scroll to position [130, 0]
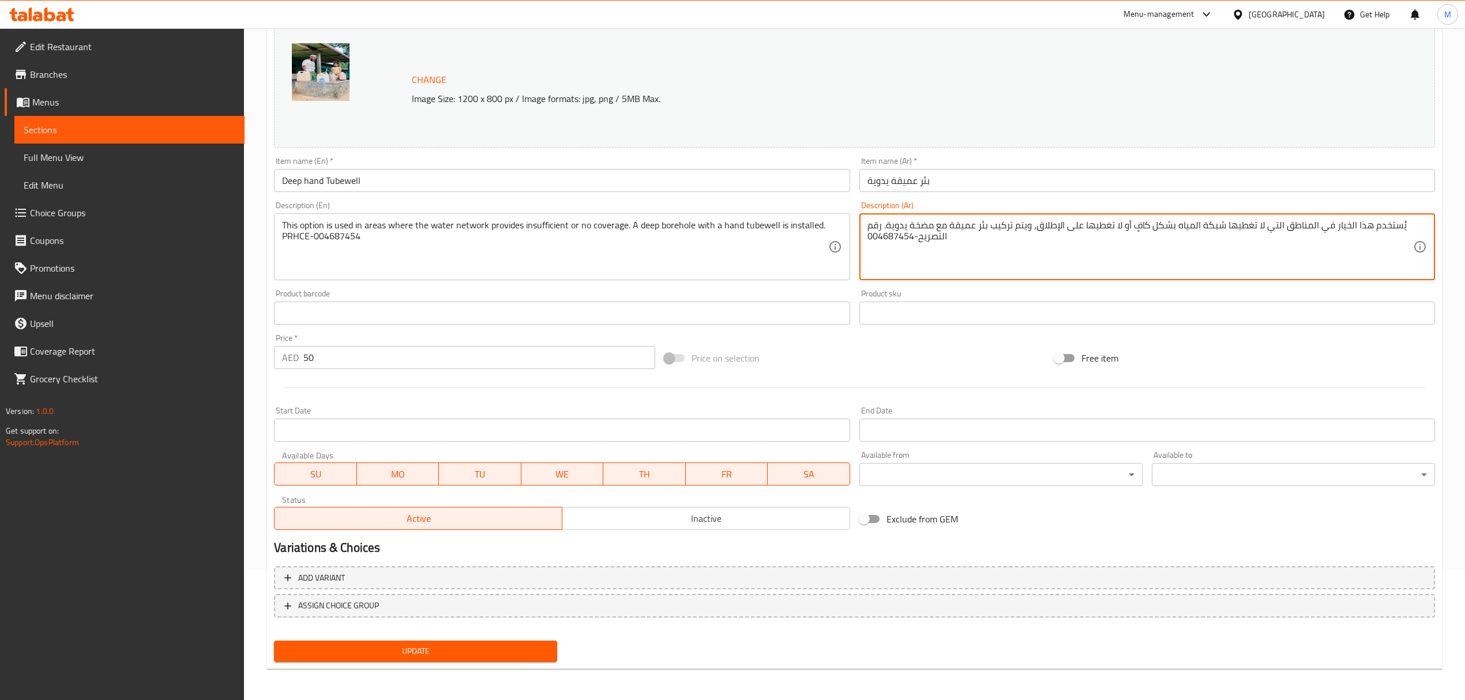
type textarea "يُستخدم هذا الخيار في المناطق التي لا تغطيها شبكة المياه بشكل كافٍ أو لا تغطيها…"
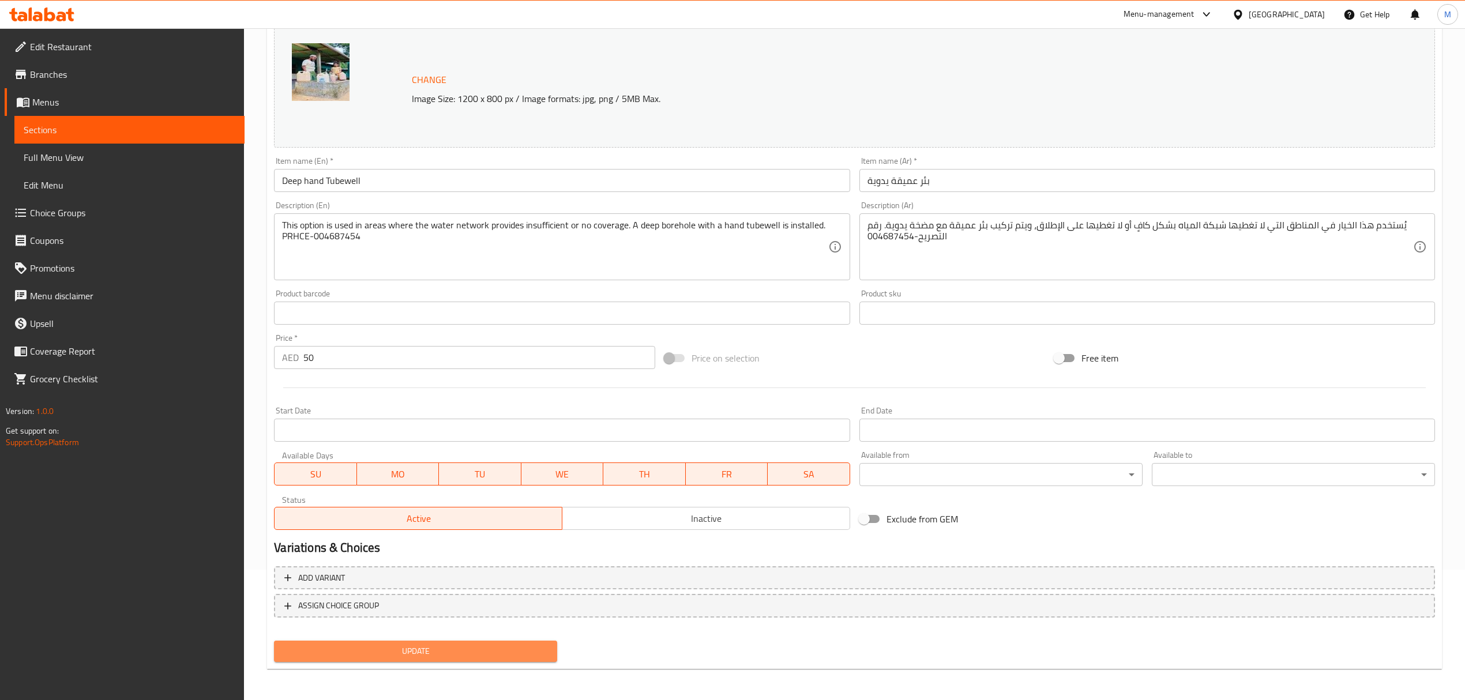
click at [495, 642] on button "Update" at bounding box center [415, 651] width 283 height 21
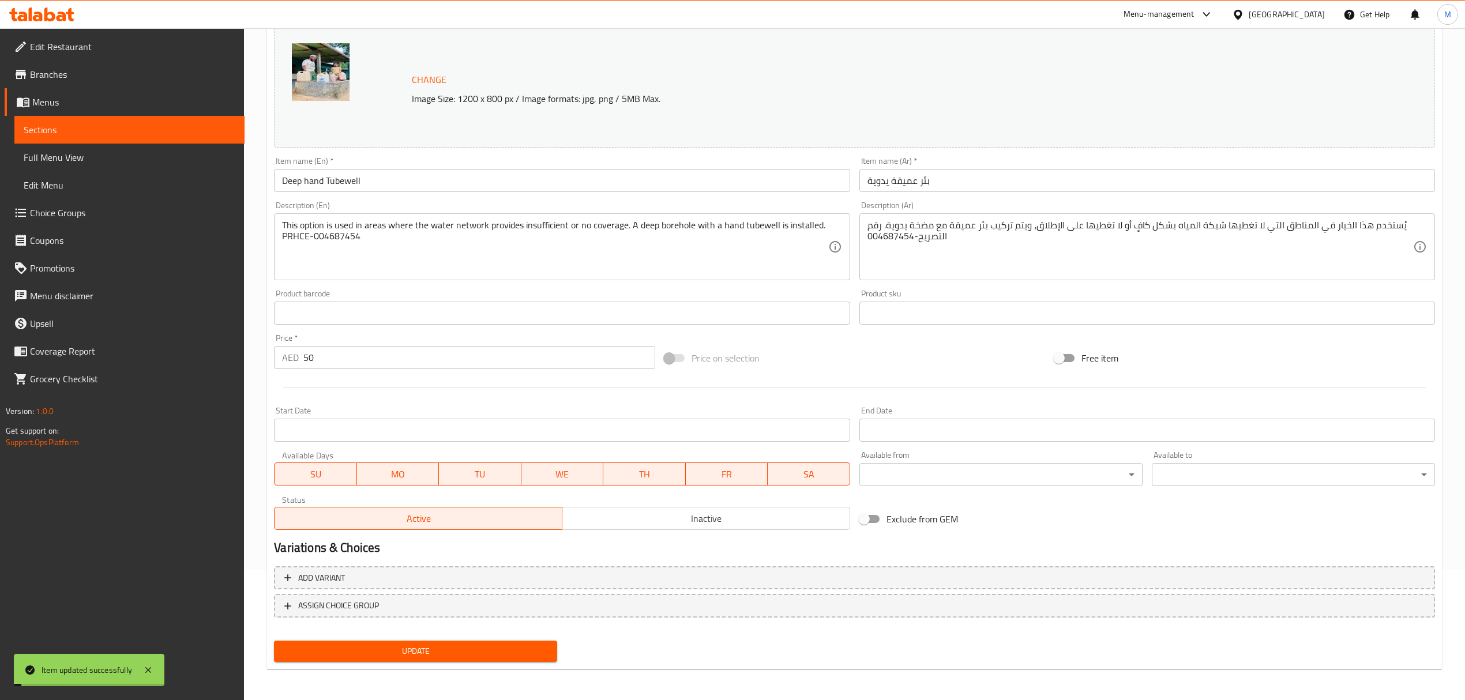
scroll to position [0, 0]
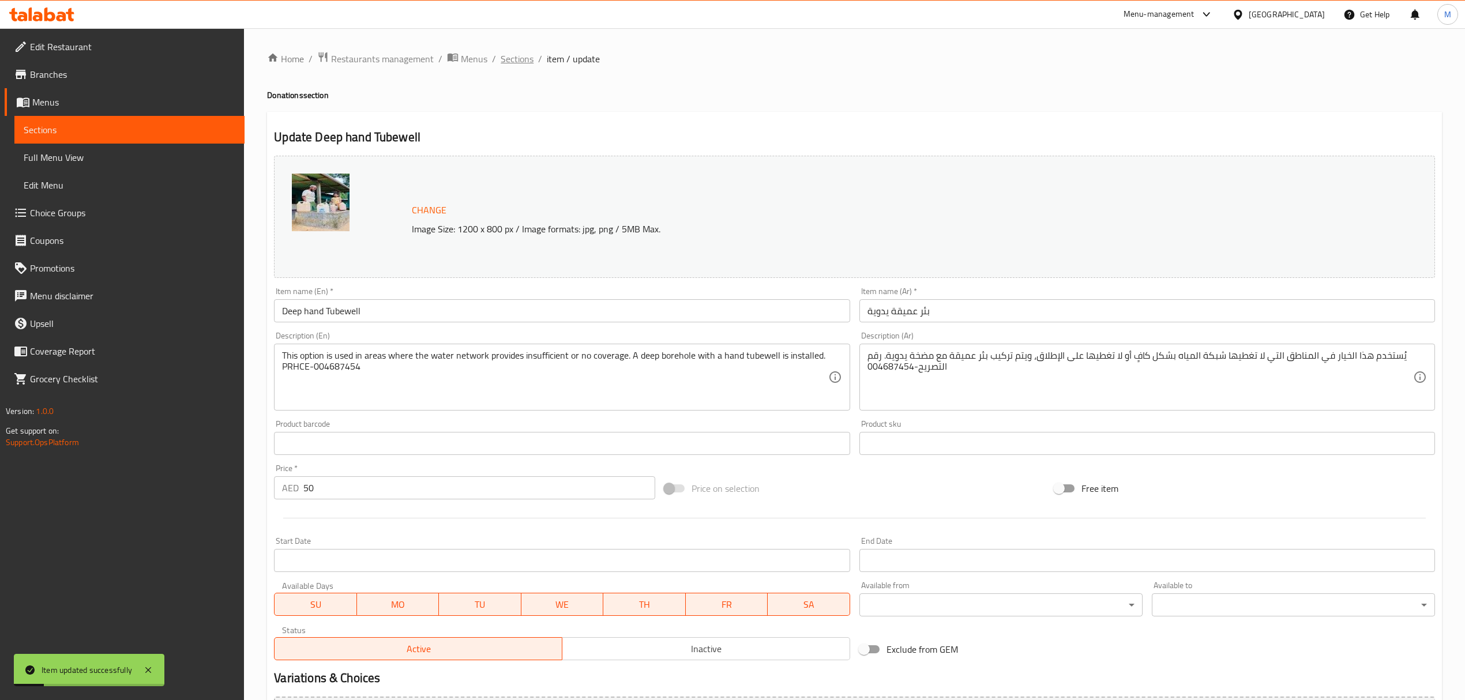
click at [517, 63] on span "Sections" at bounding box center [517, 59] width 33 height 14
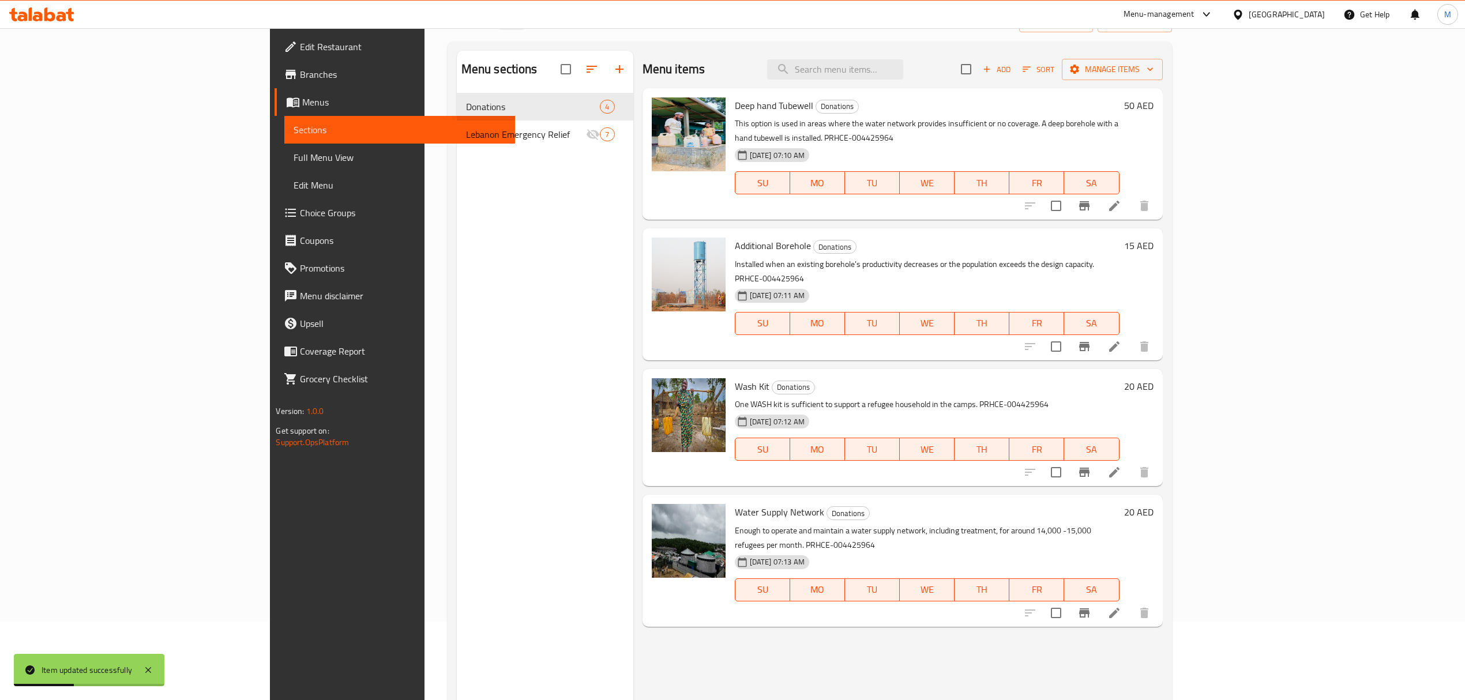
scroll to position [153, 0]
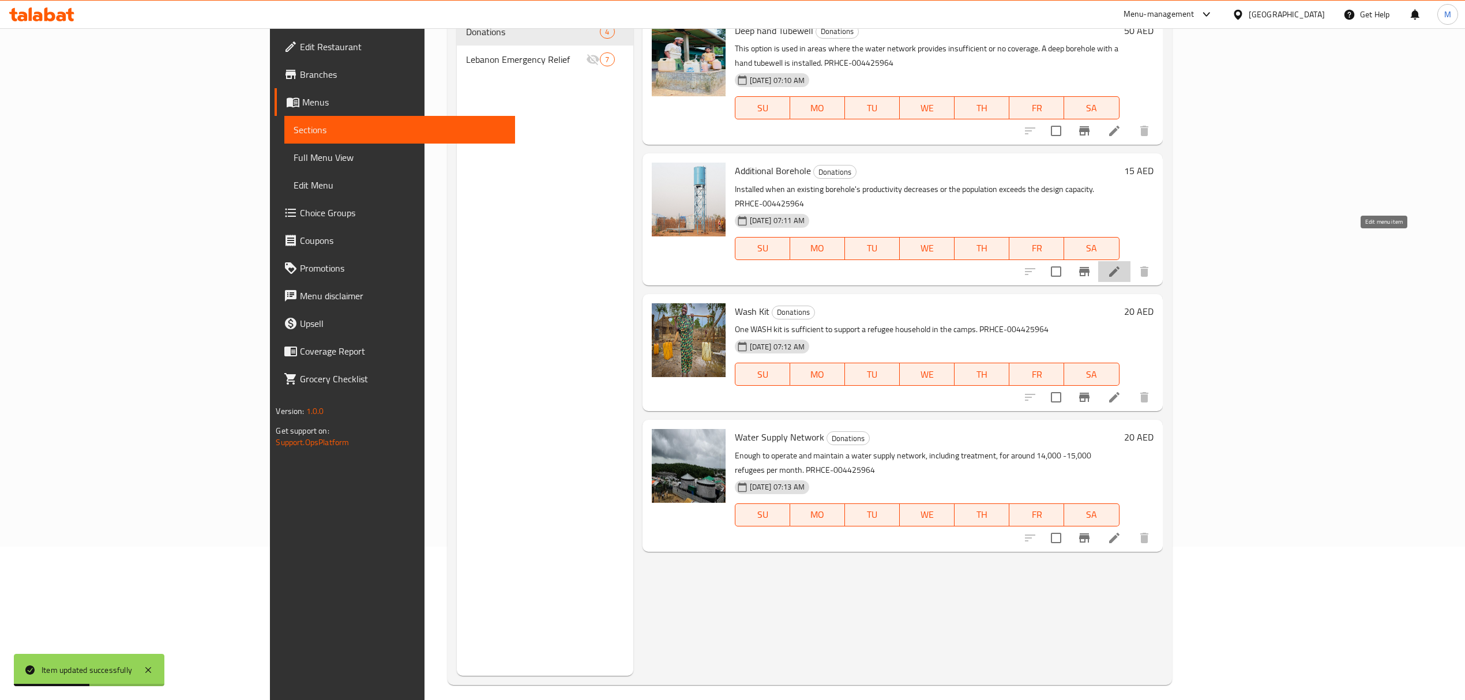
click at [1121, 265] on icon at bounding box center [1114, 272] width 14 height 14
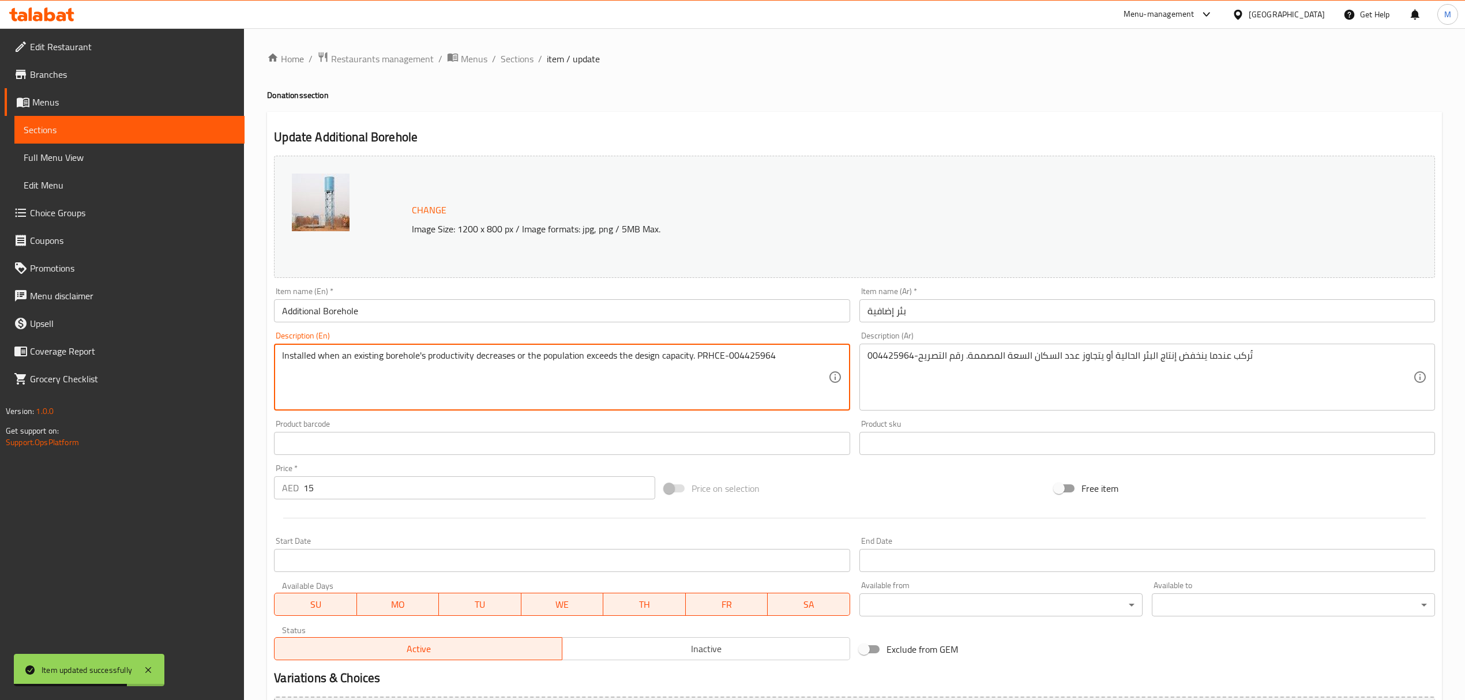
drag, startPoint x: 727, startPoint y: 356, endPoint x: 774, endPoint y: 358, distance: 47.3
paste textarea "68745"
type textarea "Installed when an existing borehole's productivity decreases or the population …"
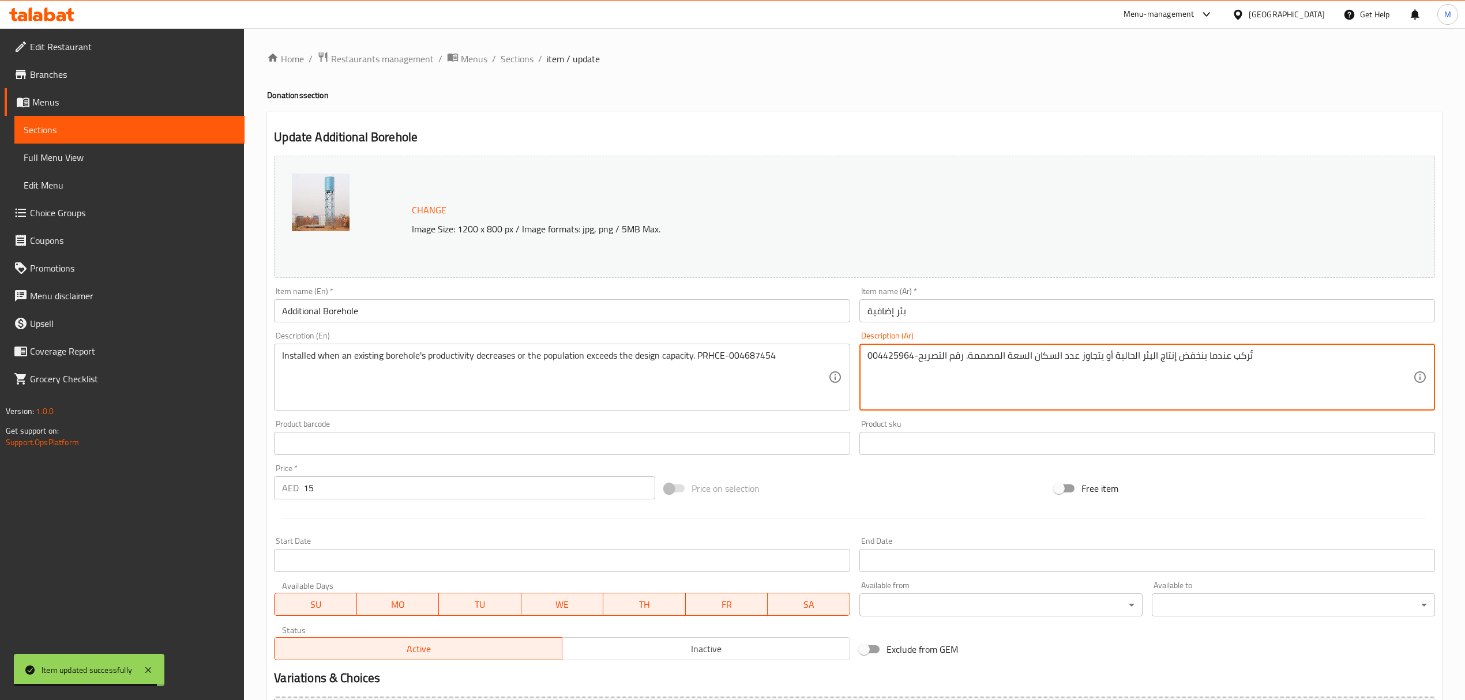
drag, startPoint x: 868, startPoint y: 354, endPoint x: 911, endPoint y: 356, distance: 42.7
paste textarea "68745"
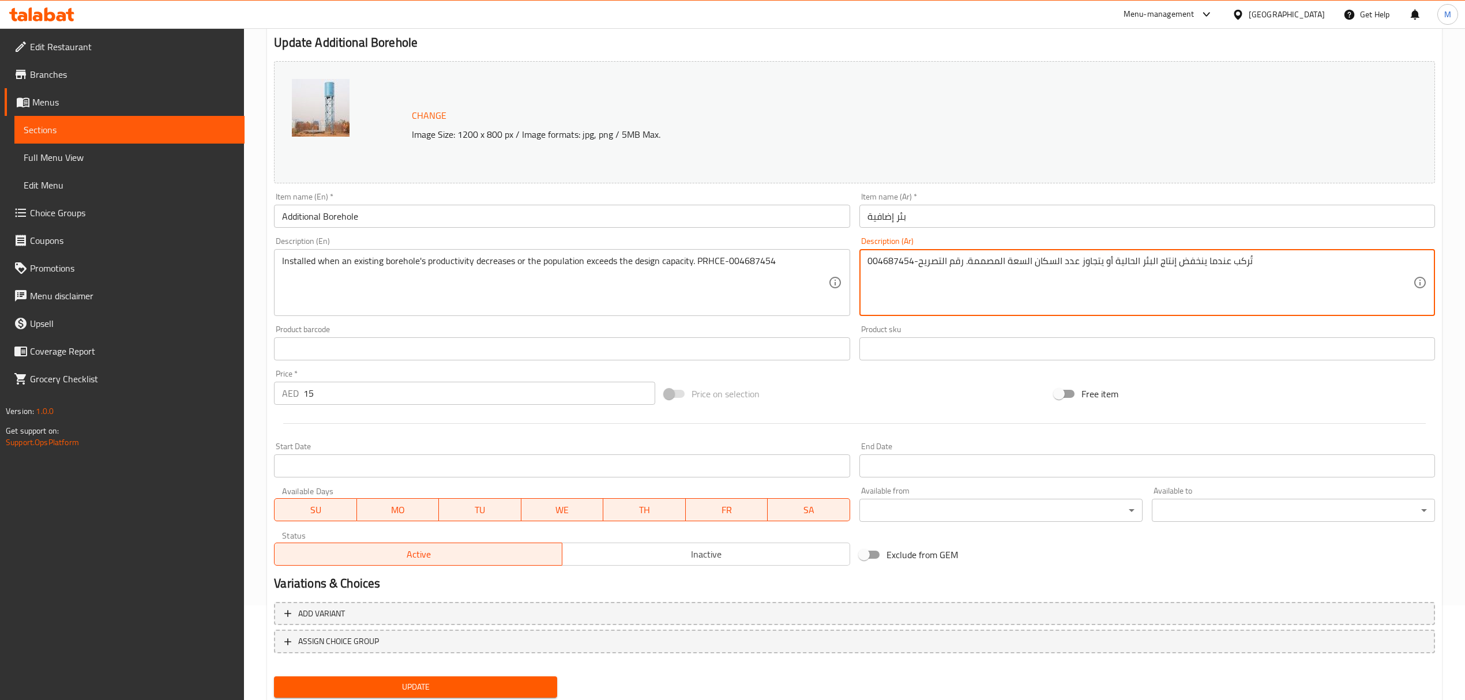
scroll to position [130, 0]
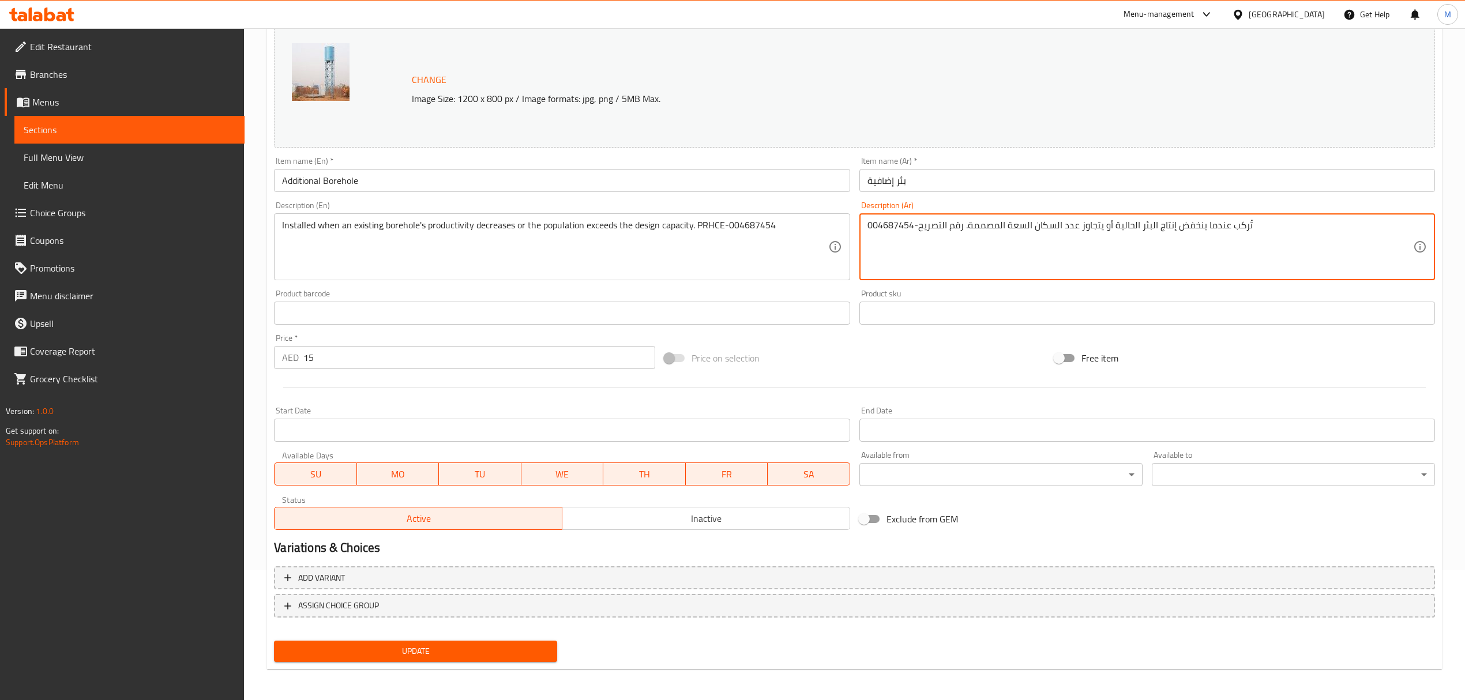
type textarea "تُركب عندما ينخفض إنتاج البئر الحالية أو يتجاوز عدد السكان السعة المصممة. رقم ا…"
click at [359, 648] on span "Update" at bounding box center [415, 651] width 265 height 14
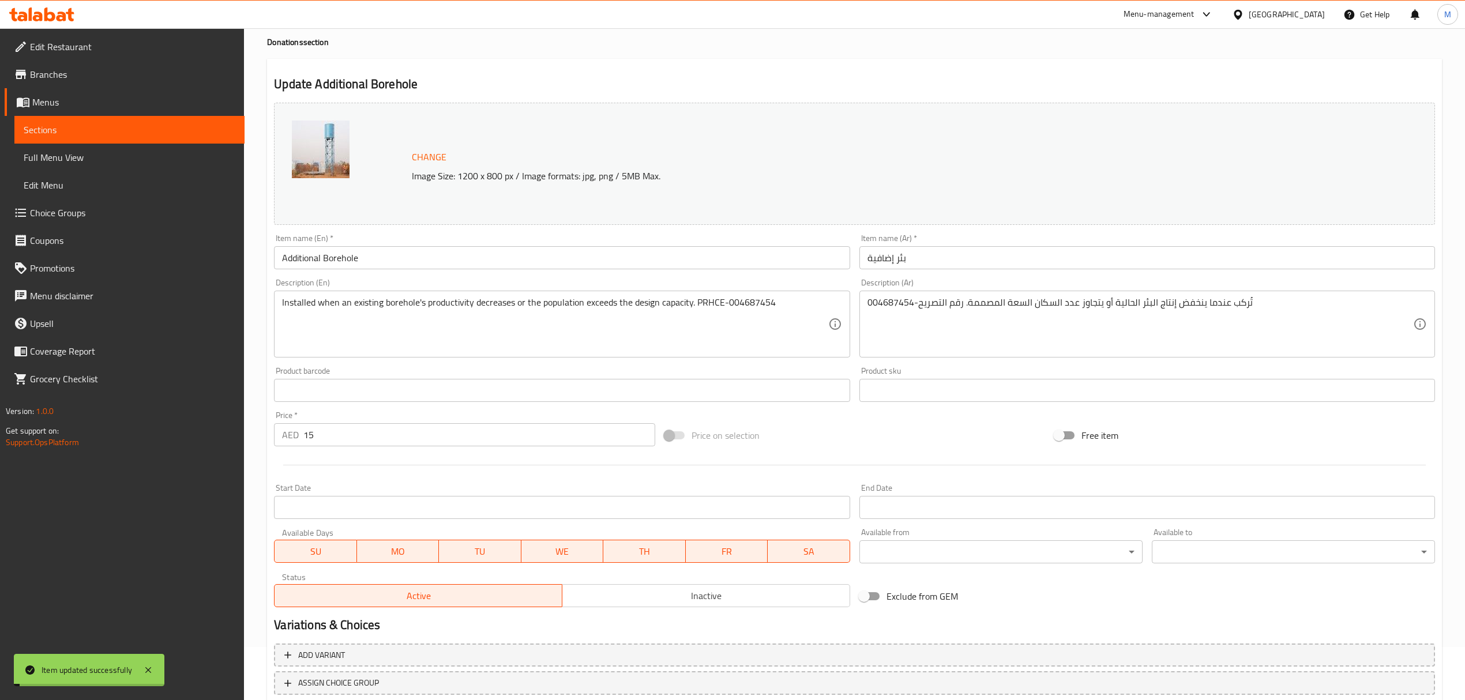
scroll to position [0, 0]
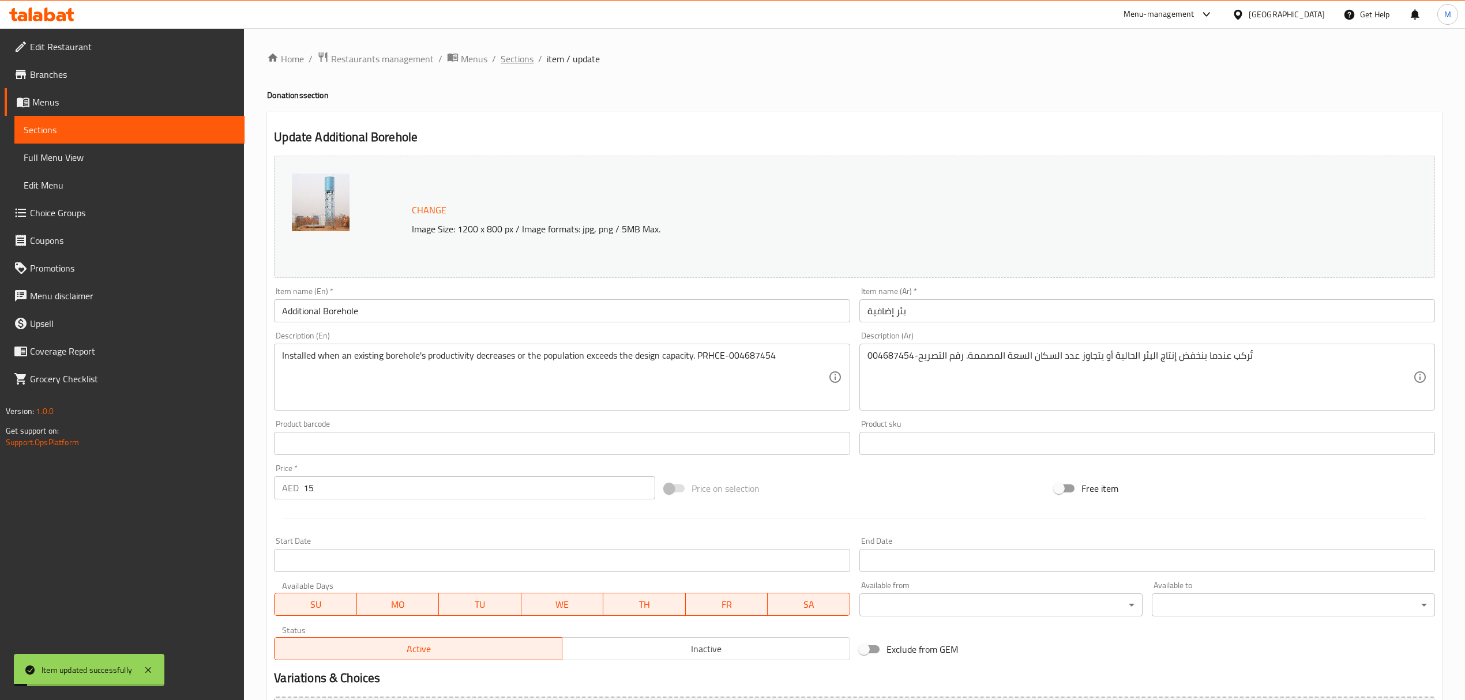
click at [517, 63] on span "Sections" at bounding box center [517, 59] width 33 height 14
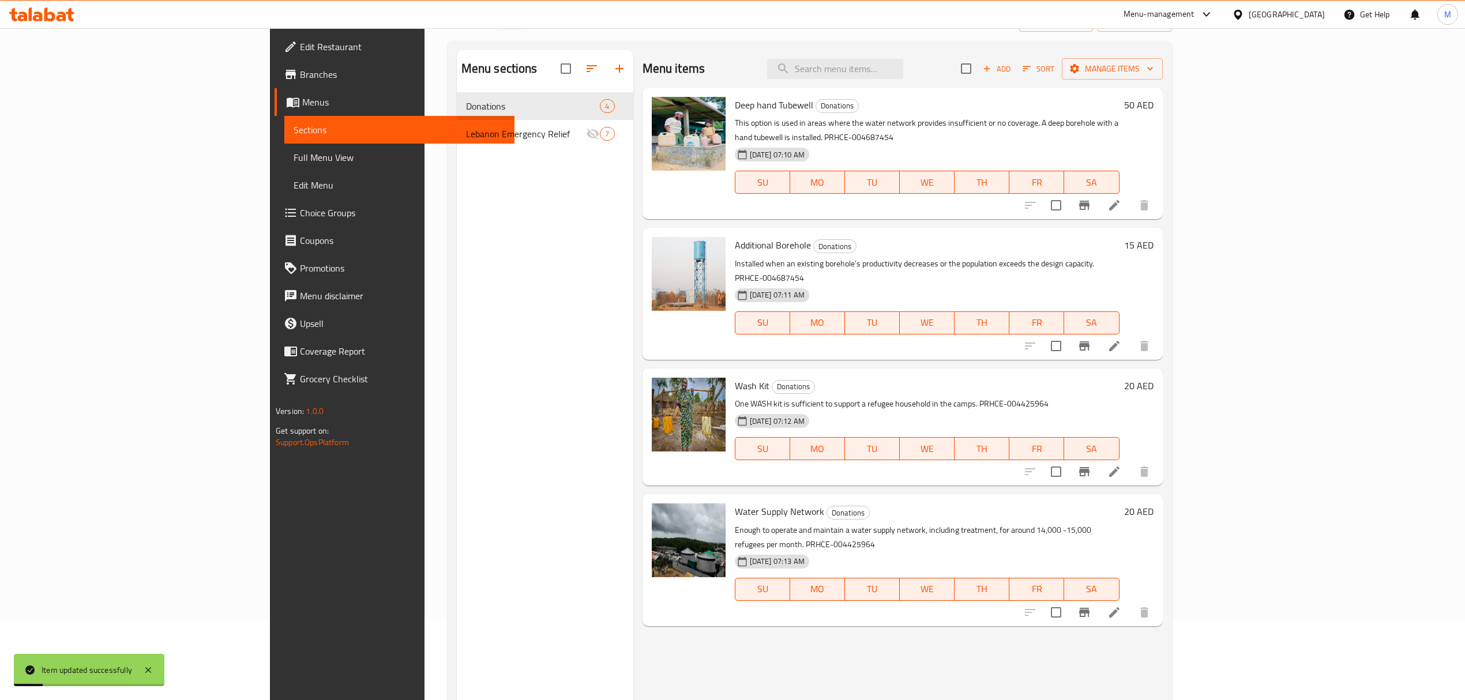
scroll to position [153, 0]
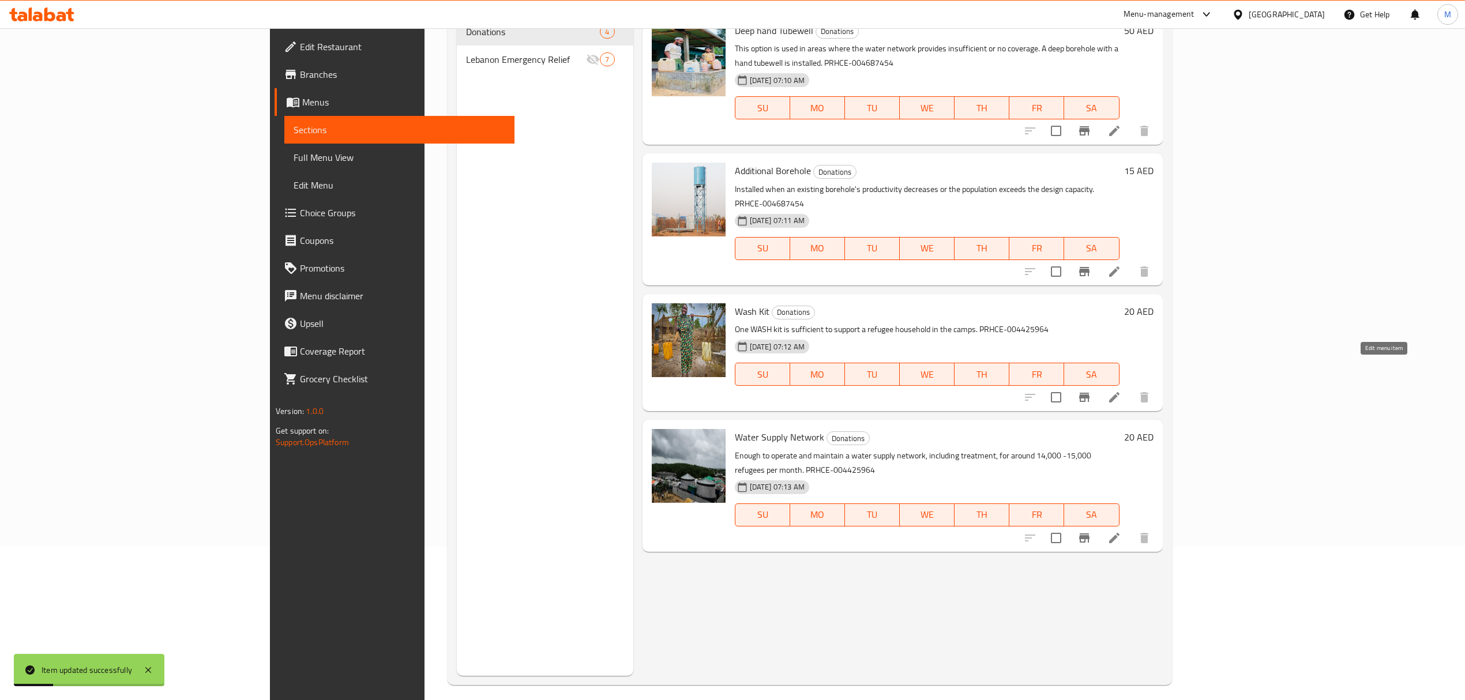
click at [1119, 392] on icon at bounding box center [1114, 397] width 10 height 10
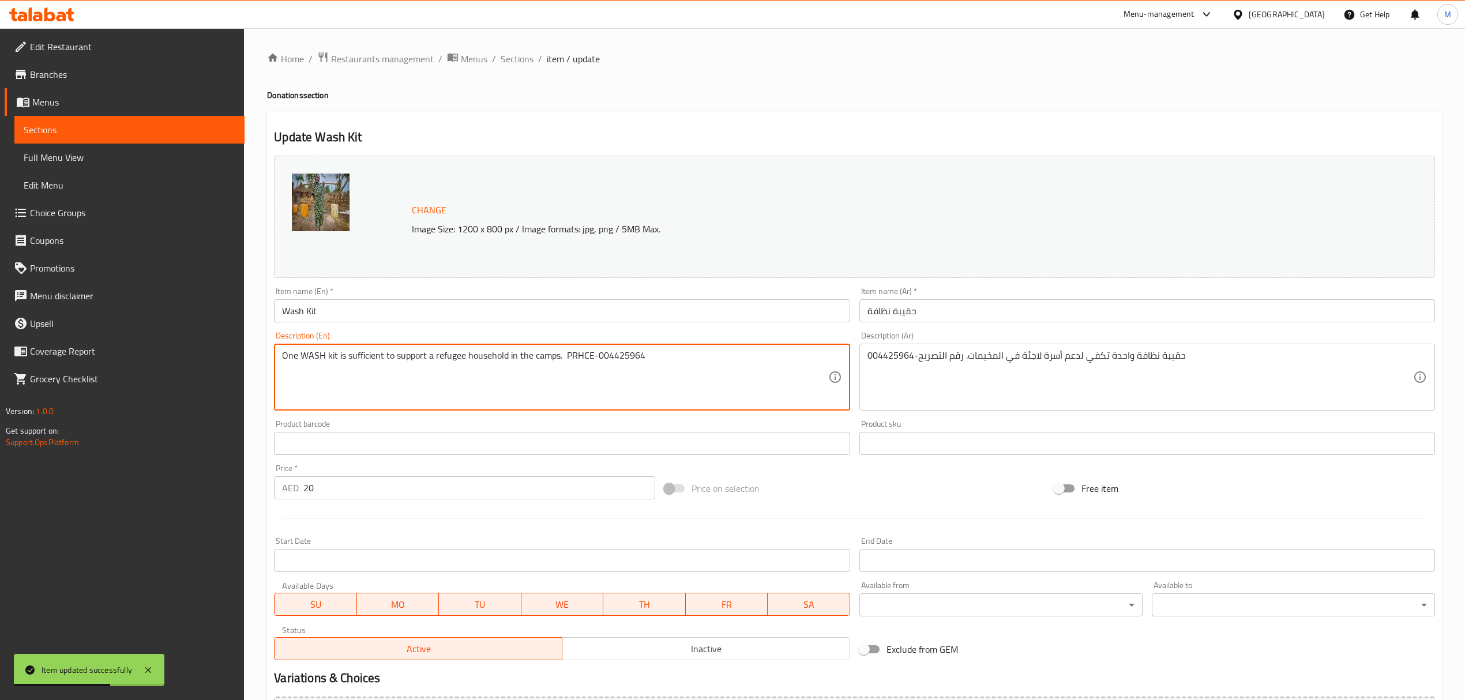
drag, startPoint x: 595, startPoint y: 356, endPoint x: 654, endPoint y: 356, distance: 58.8
paste textarea "68745"
type textarea "One WASH kit is sufficient to support a refugee household in the camps. PRHCE-0…"
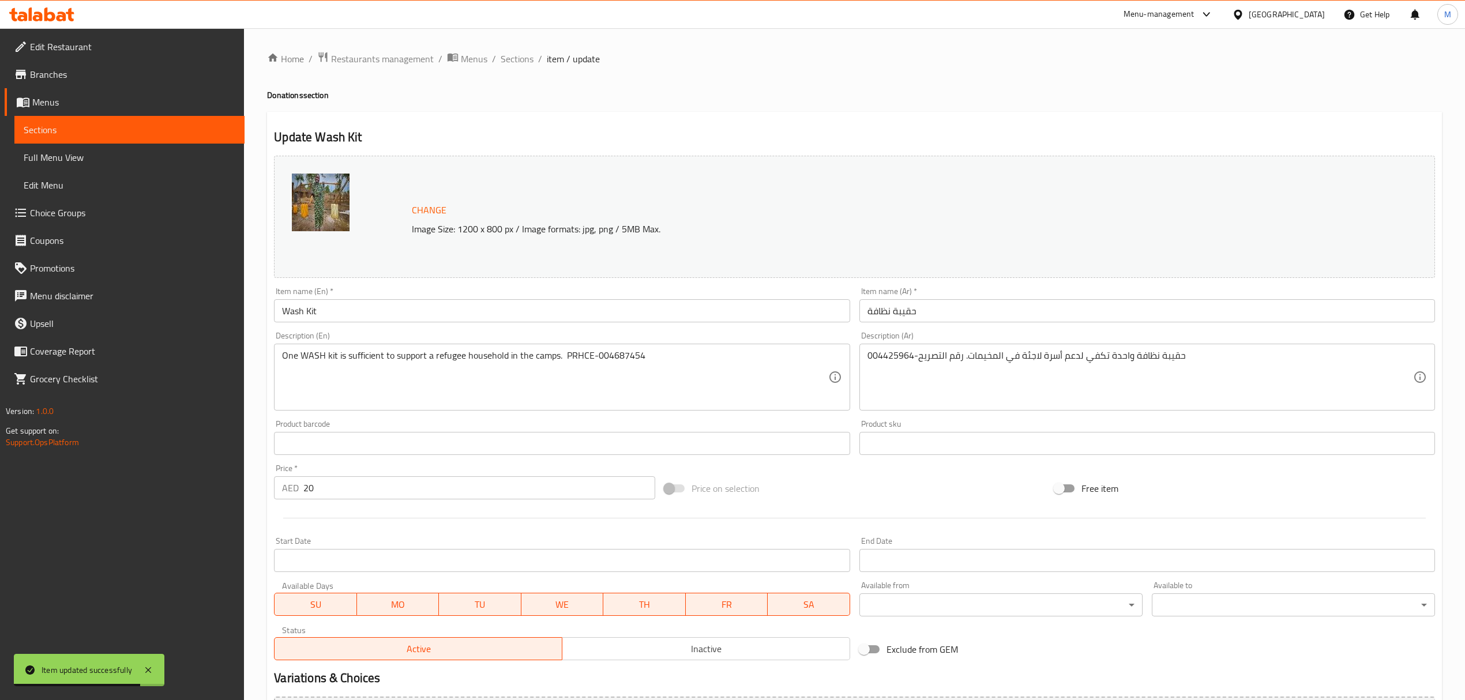
drag, startPoint x: 863, startPoint y: 353, endPoint x: 912, endPoint y: 355, distance: 49.1
click at [912, 355] on div "حقيبة نظافة واحدة تكفي لدعم أسرة لاجئة في المخيمات. رقم التصريح-004425964 Descr…" at bounding box center [1147, 377] width 576 height 67
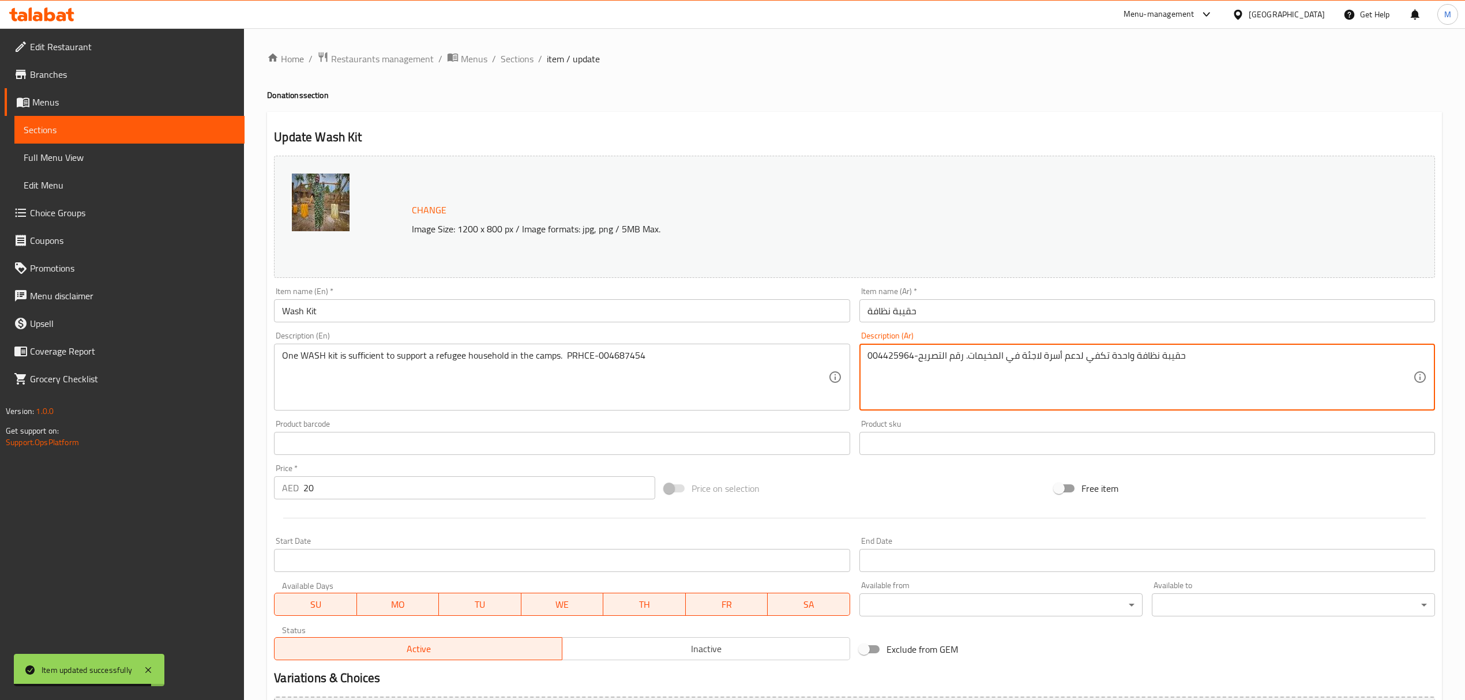
drag, startPoint x: 912, startPoint y: 355, endPoint x: 877, endPoint y: 356, distance: 35.8
click at [877, 356] on textarea "حقيبة نظافة واحدة تكفي لدعم أسرة لاجئة في المخيمات. رقم التصريح-004425964" at bounding box center [1140, 377] width 546 height 55
drag, startPoint x: 914, startPoint y: 356, endPoint x: 892, endPoint y: 358, distance: 22.6
click at [892, 358] on textarea "حقيبة نظافة واحدة تكفي لدعم أسرة لاجئة في المخيمات. رقم التصريح-004425964" at bounding box center [1140, 377] width 546 height 55
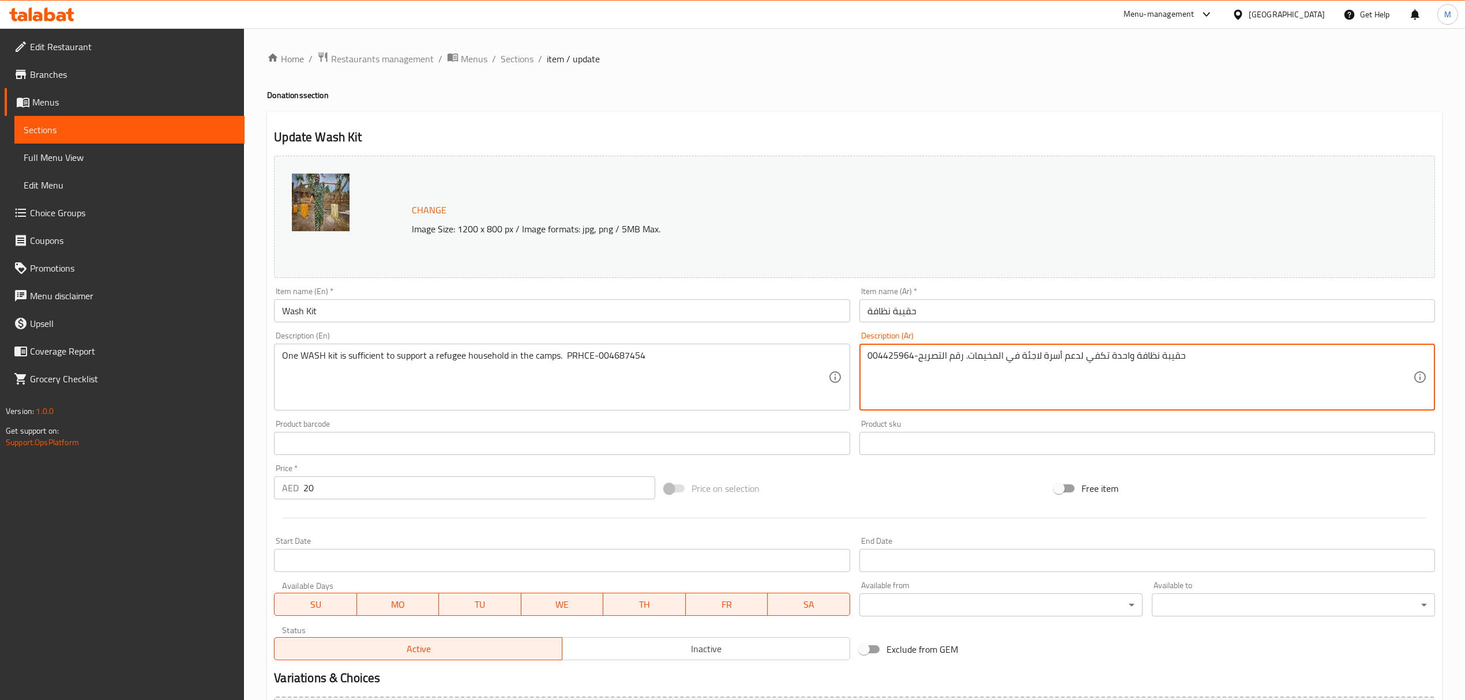
click at [888, 358] on textarea "حقيبة نظافة واحدة تكفي لدعم أسرة لاجئة في المخيمات. رقم التصريح-004425964" at bounding box center [1140, 377] width 546 height 55
drag, startPoint x: 868, startPoint y: 356, endPoint x: 911, endPoint y: 358, distance: 43.3
click at [911, 358] on textarea "حقيبة نظافة واحدة تكفي لدعم أسرة لاجئة في المخيمات. رقم التصريح-004425964" at bounding box center [1140, 377] width 546 height 55
paste textarea "68745"
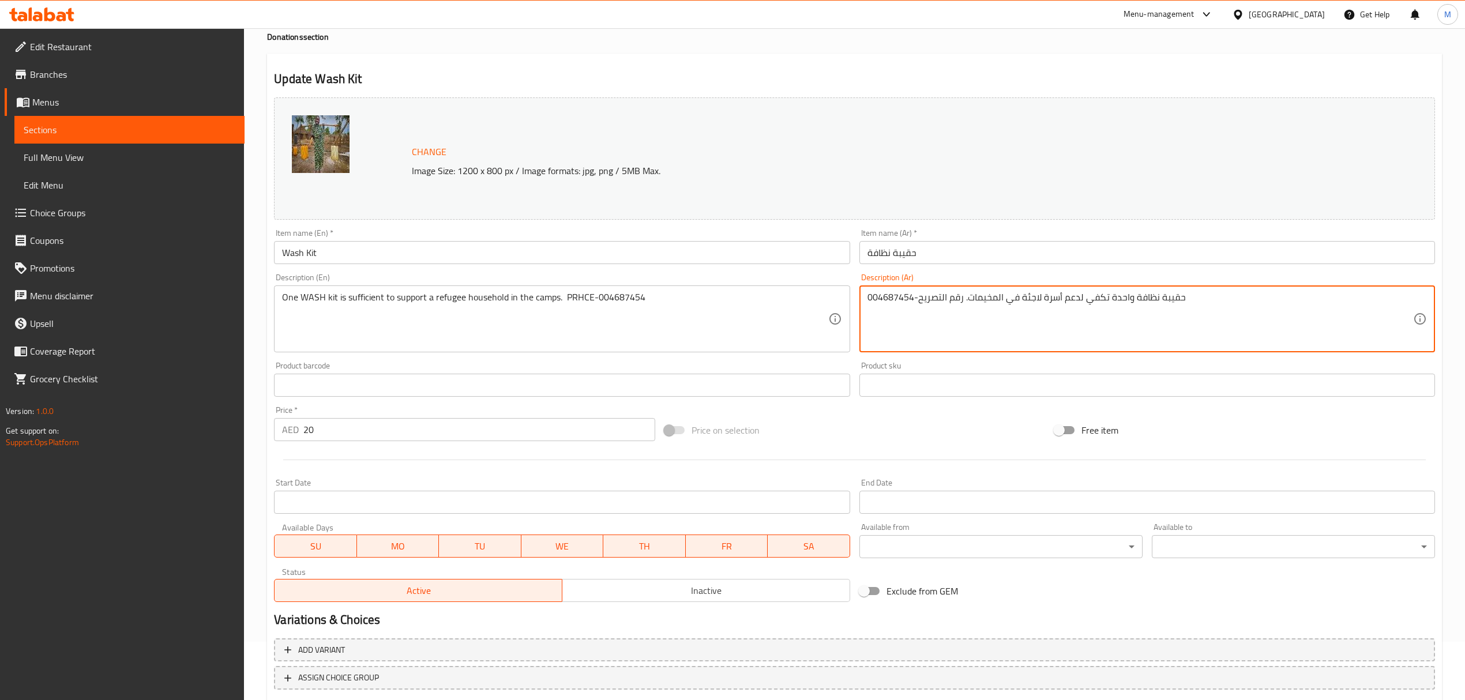
scroll to position [130, 0]
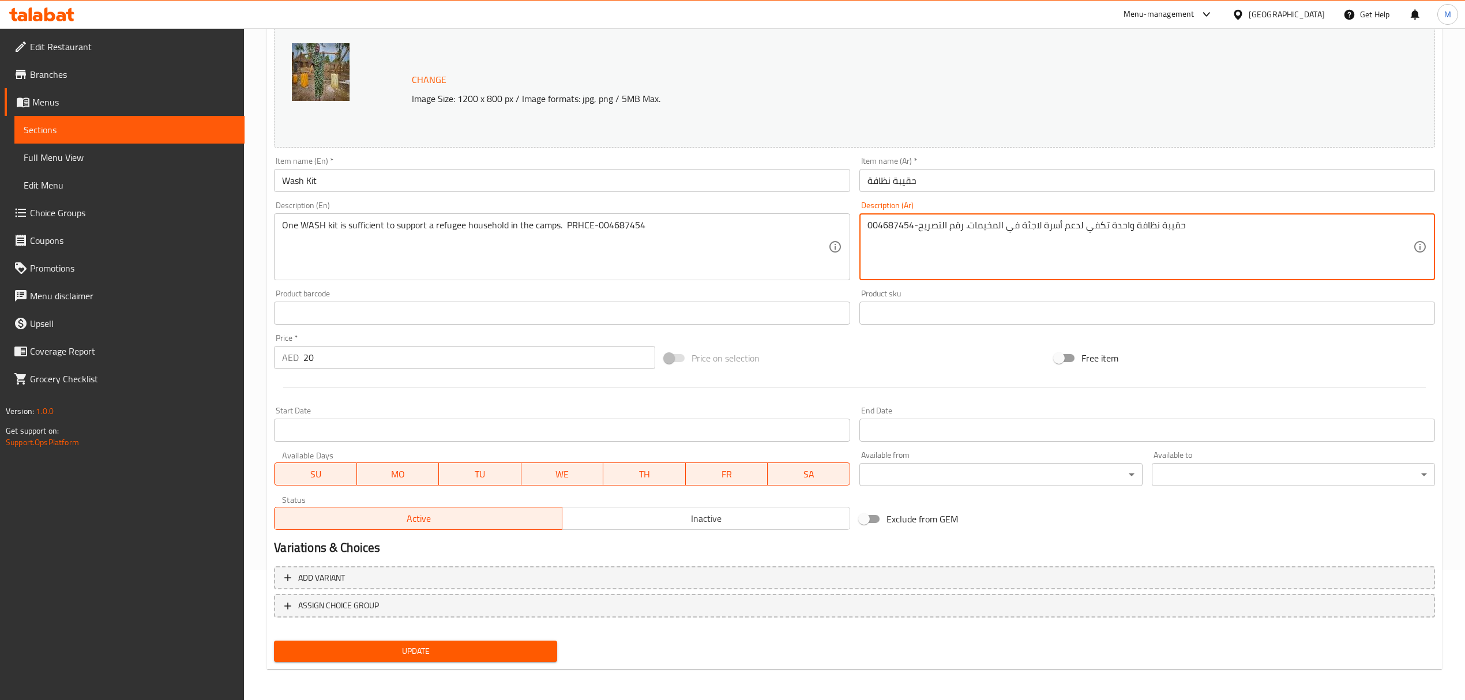
type textarea "حقيبة نظافة واحدة تكفي لدعم أسرة لاجئة في المخيمات. رقم التصريح-004687454"
click at [467, 647] on span "Update" at bounding box center [415, 651] width 265 height 14
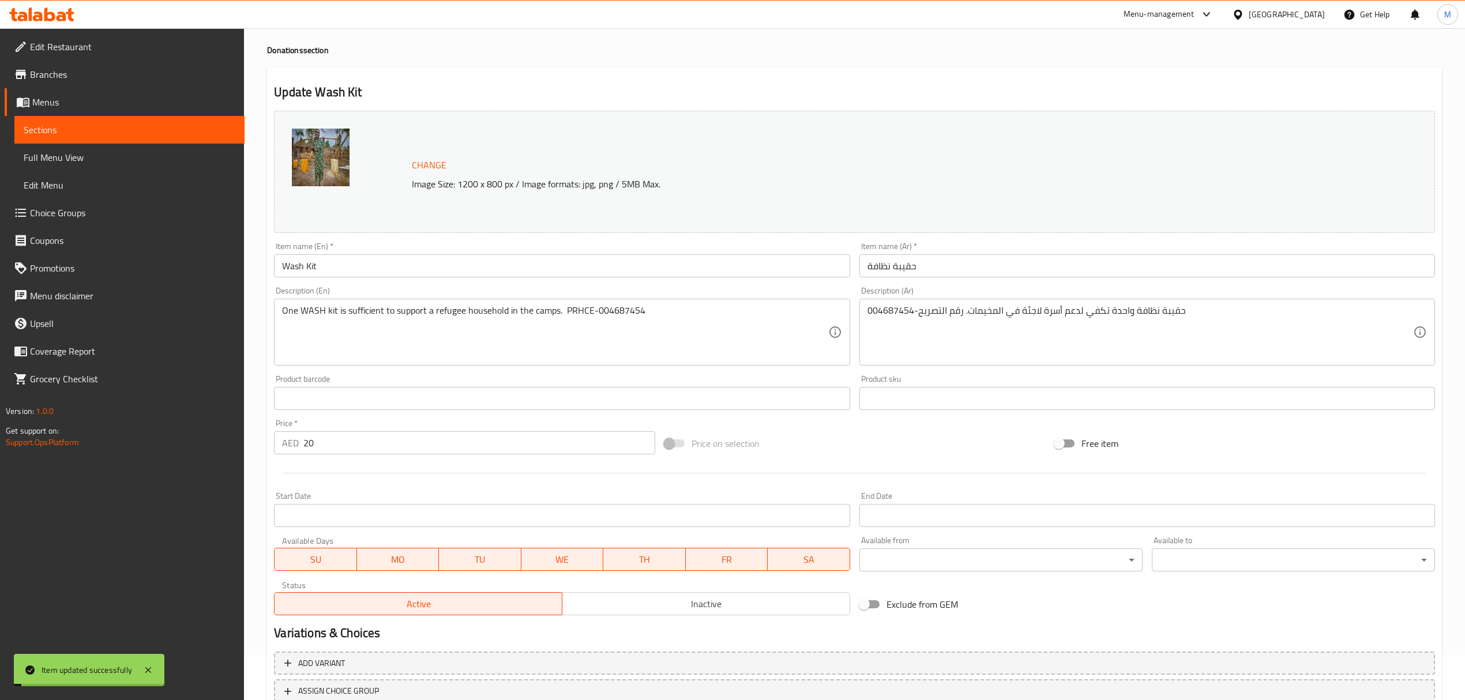
scroll to position [0, 0]
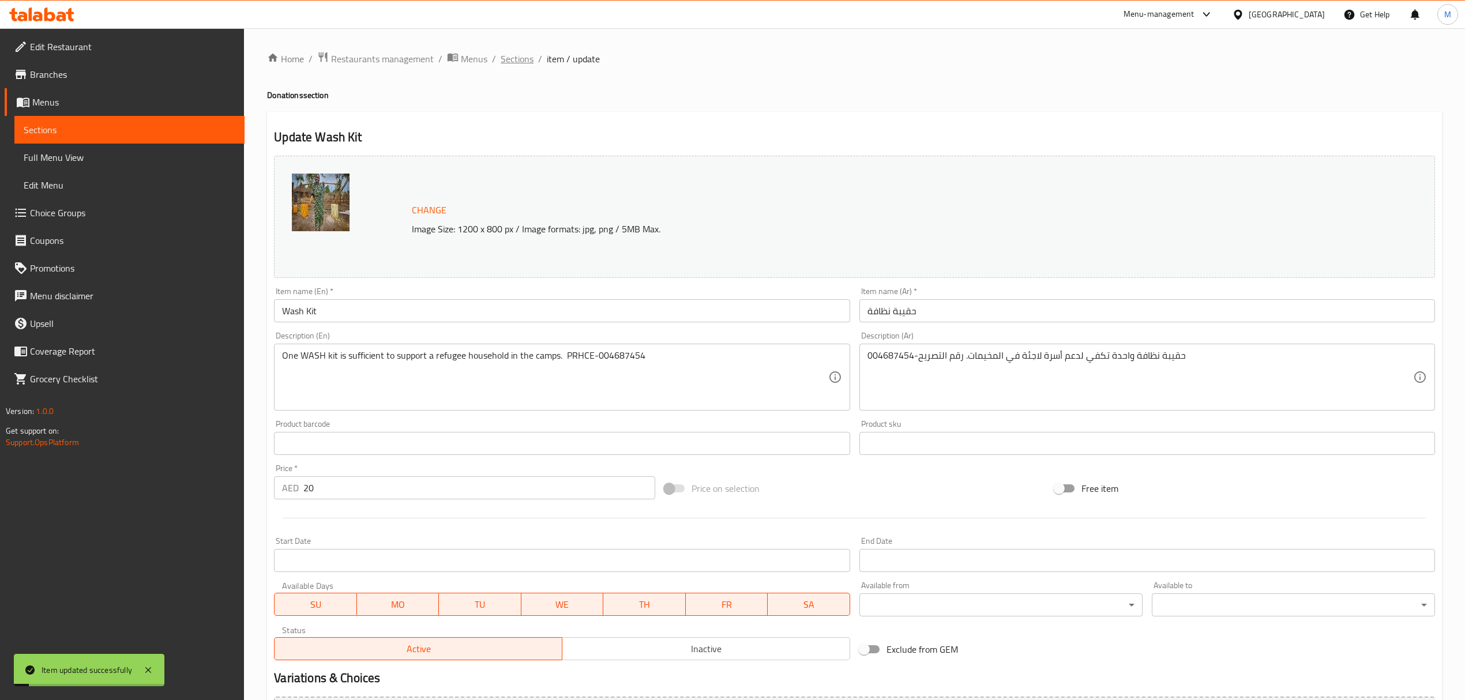
click at [506, 61] on span "Sections" at bounding box center [517, 59] width 33 height 14
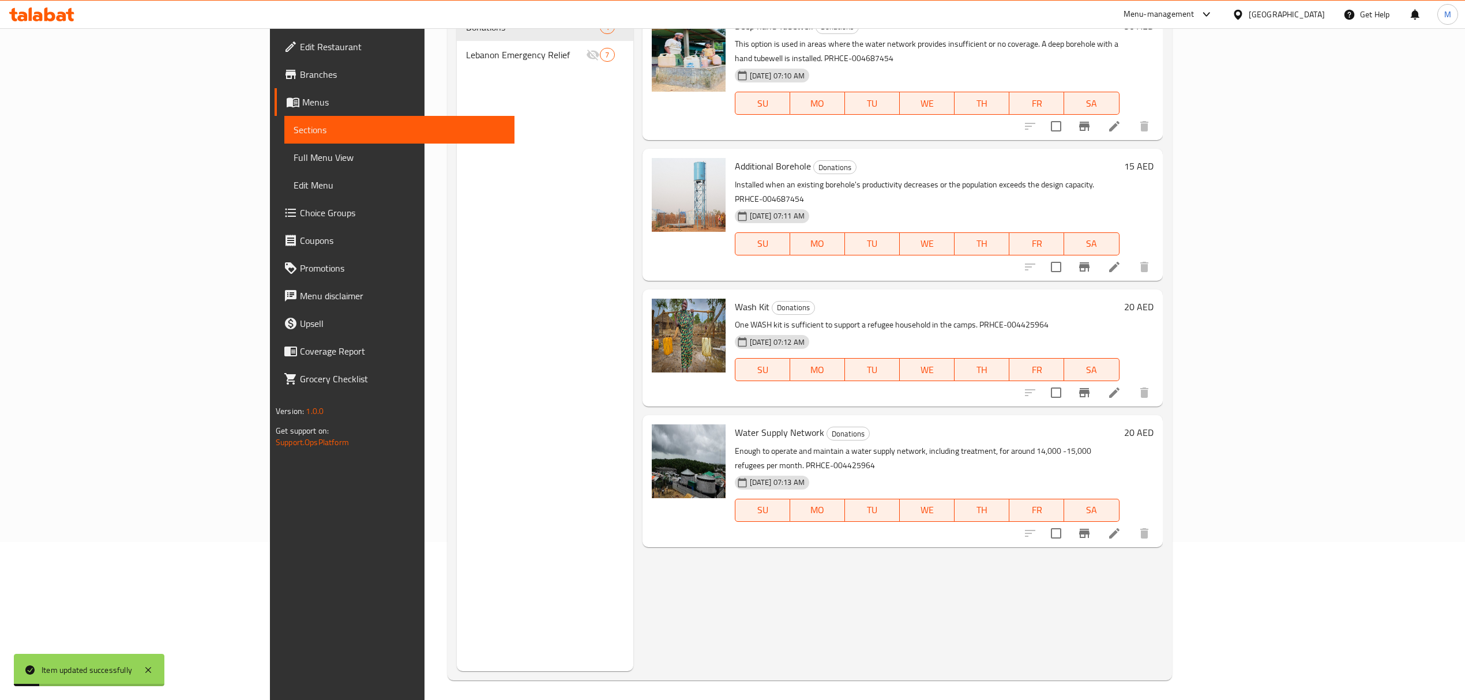
scroll to position [162, 0]
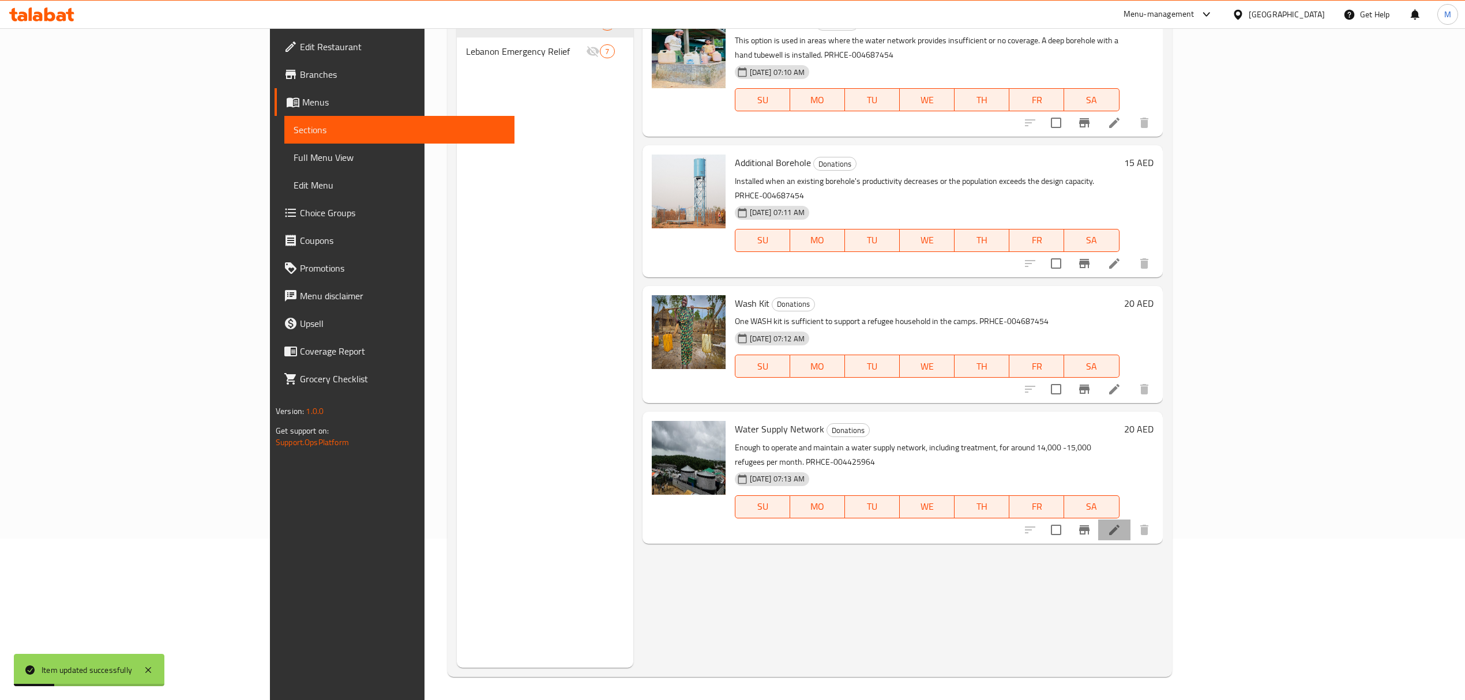
click at [1130, 520] on li at bounding box center [1114, 530] width 32 height 21
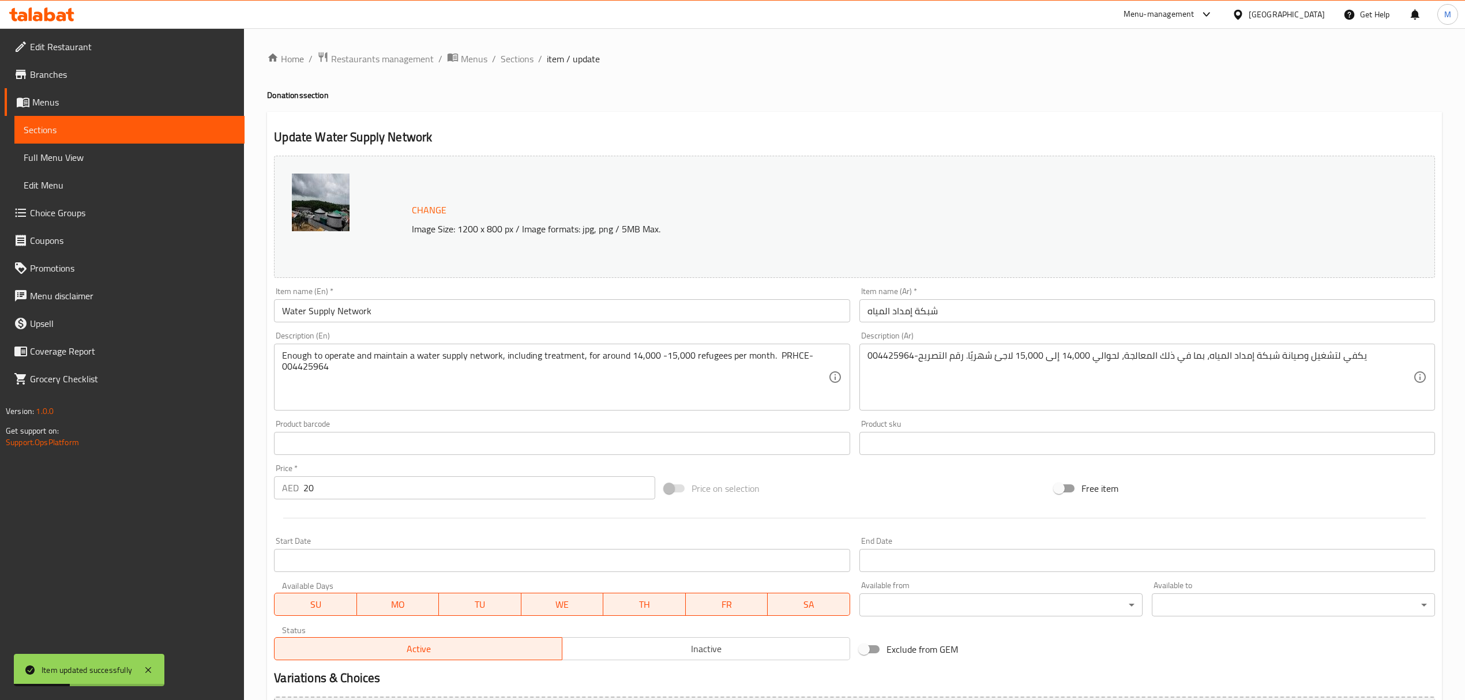
drag, startPoint x: 1374, startPoint y: 490, endPoint x: 739, endPoint y: 446, distance: 635.9
click at [739, 446] on input "text" at bounding box center [562, 443] width 576 height 23
drag, startPoint x: 281, startPoint y: 370, endPoint x: 322, endPoint y: 370, distance: 40.4
click at [322, 370] on div "Enough to operate and maintain a water supply network, including treatment, for…" at bounding box center [562, 377] width 576 height 67
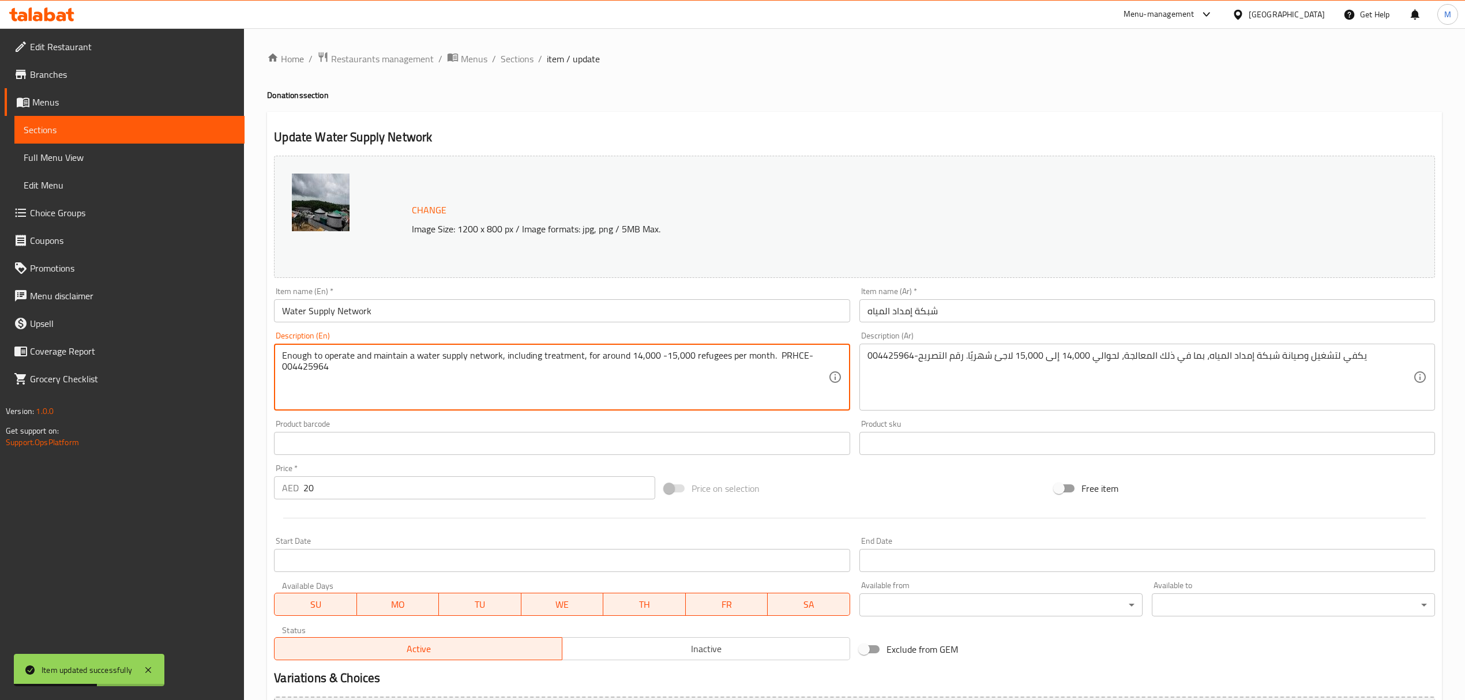
click at [322, 370] on textarea "Enough to operate and maintain a water supply network, including treatment, for…" at bounding box center [555, 377] width 546 height 55
drag, startPoint x: 332, startPoint y: 369, endPoint x: 282, endPoint y: 369, distance: 50.2
click at [282, 369] on textarea "Enough to operate and maintain a water supply network, including treatment, for…" at bounding box center [555, 377] width 546 height 55
paste textarea "68745"
type textarea "Enough to operate and maintain a water supply network, including treatment, for…"
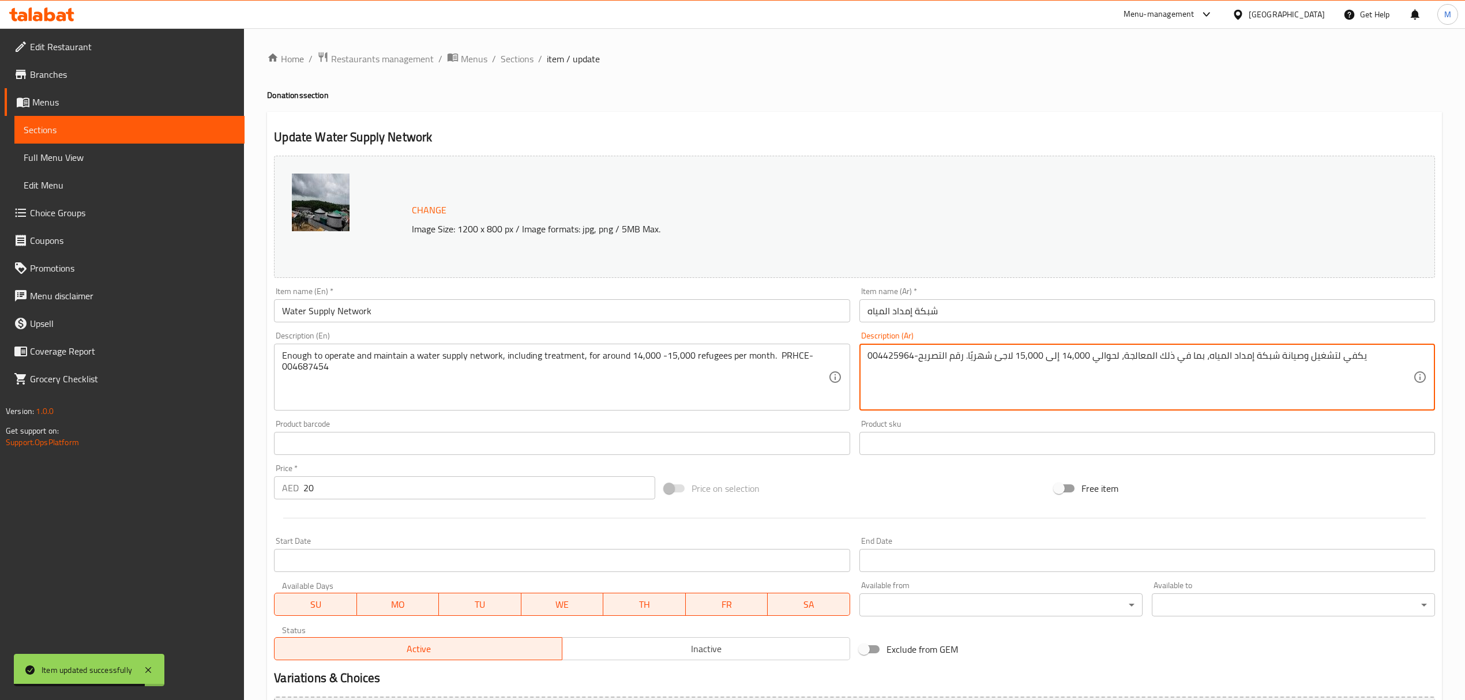
drag, startPoint x: 912, startPoint y: 356, endPoint x: 868, endPoint y: 358, distance: 43.3
paste textarea "68745"
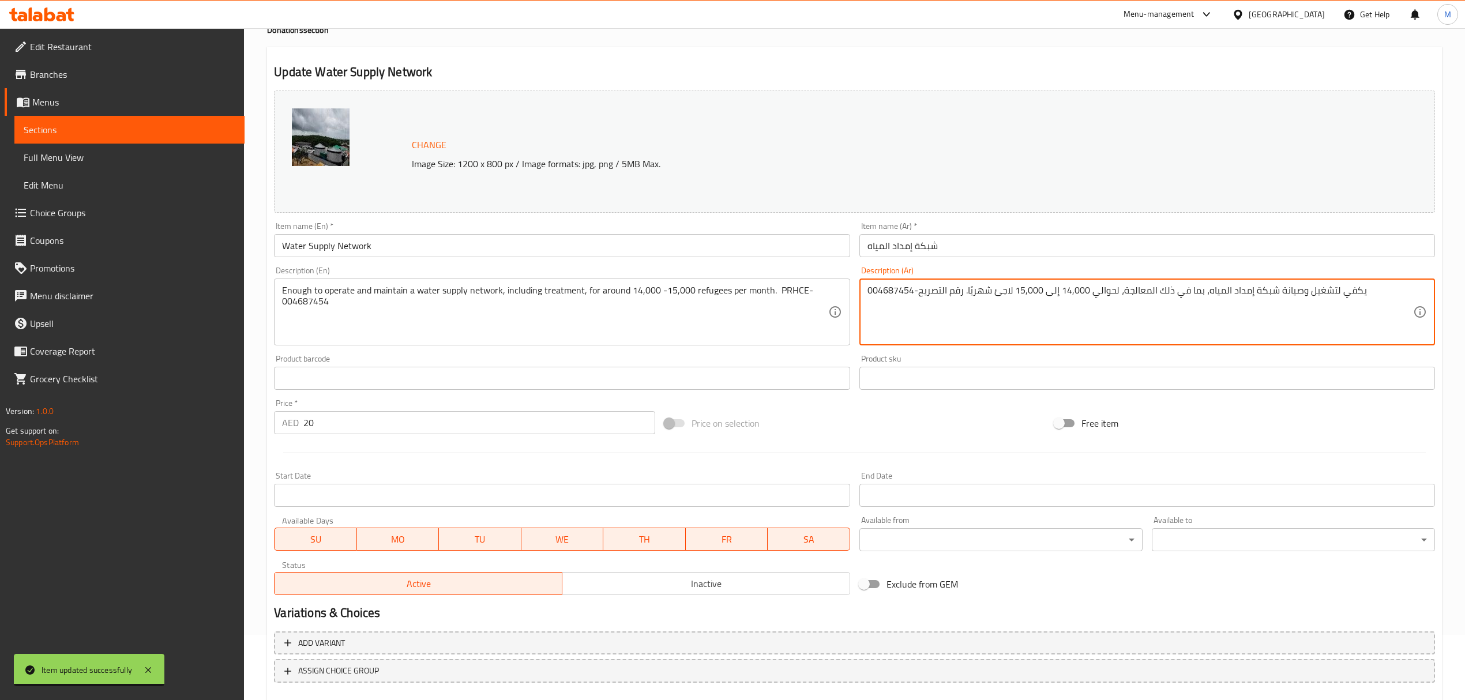
scroll to position [130, 0]
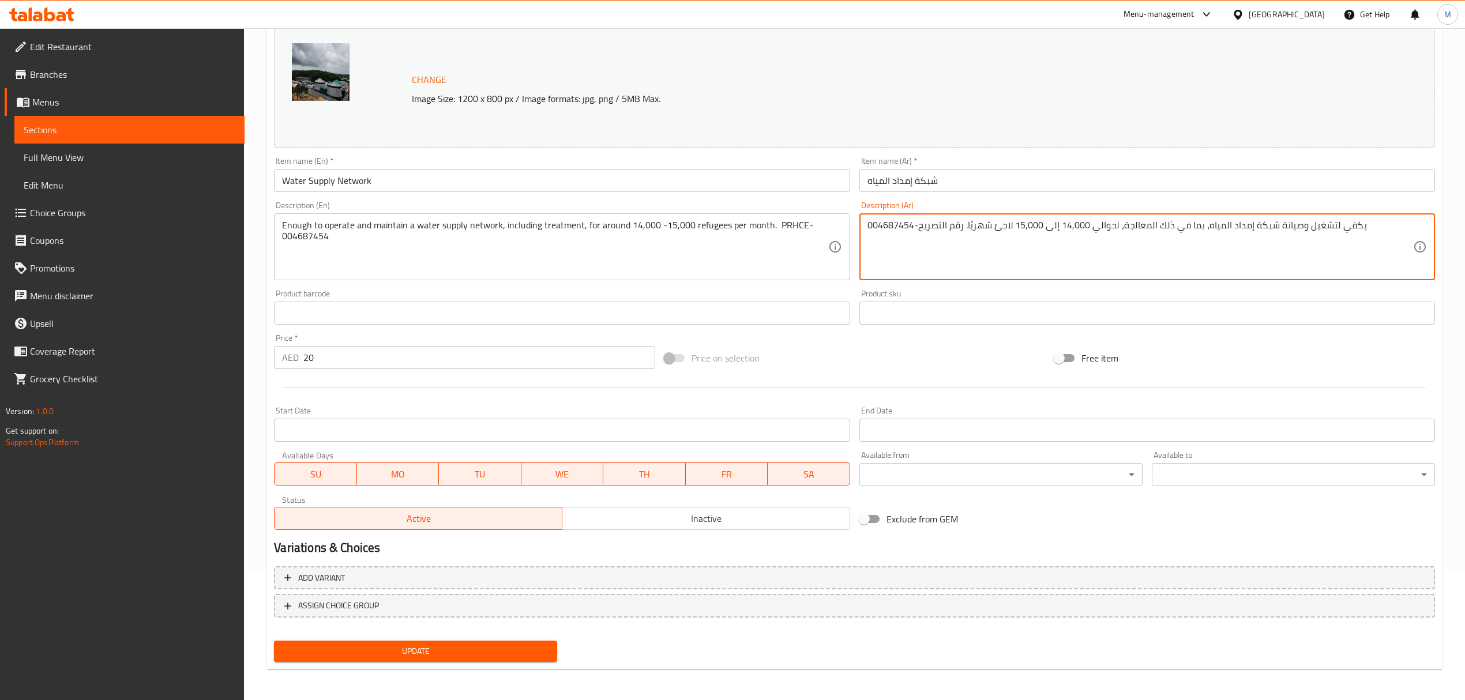
type textarea "يكفي لتشغيل وصيانة شبكة إمداد المياه، بما في ذلك المعالجة، لحوالي 14,000 إلى 15…"
click at [441, 646] on span "Update" at bounding box center [415, 651] width 265 height 14
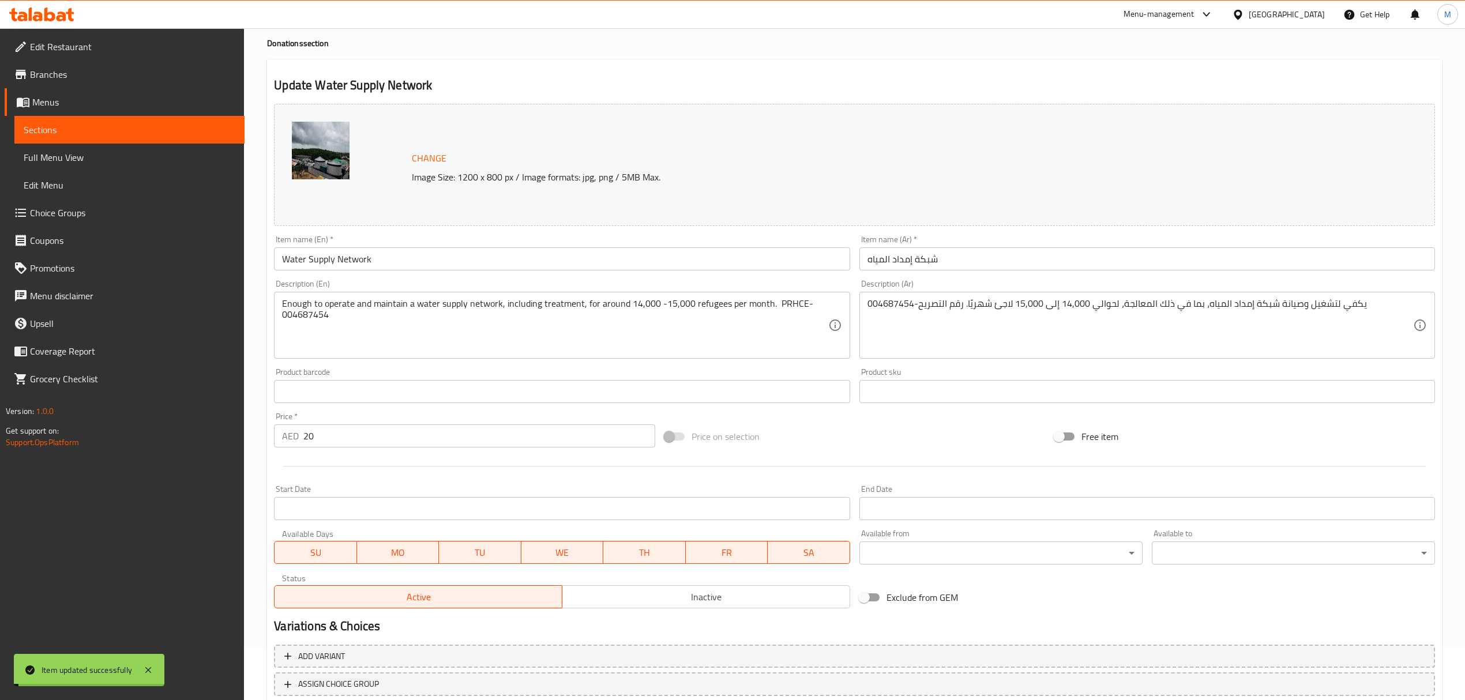
scroll to position [0, 0]
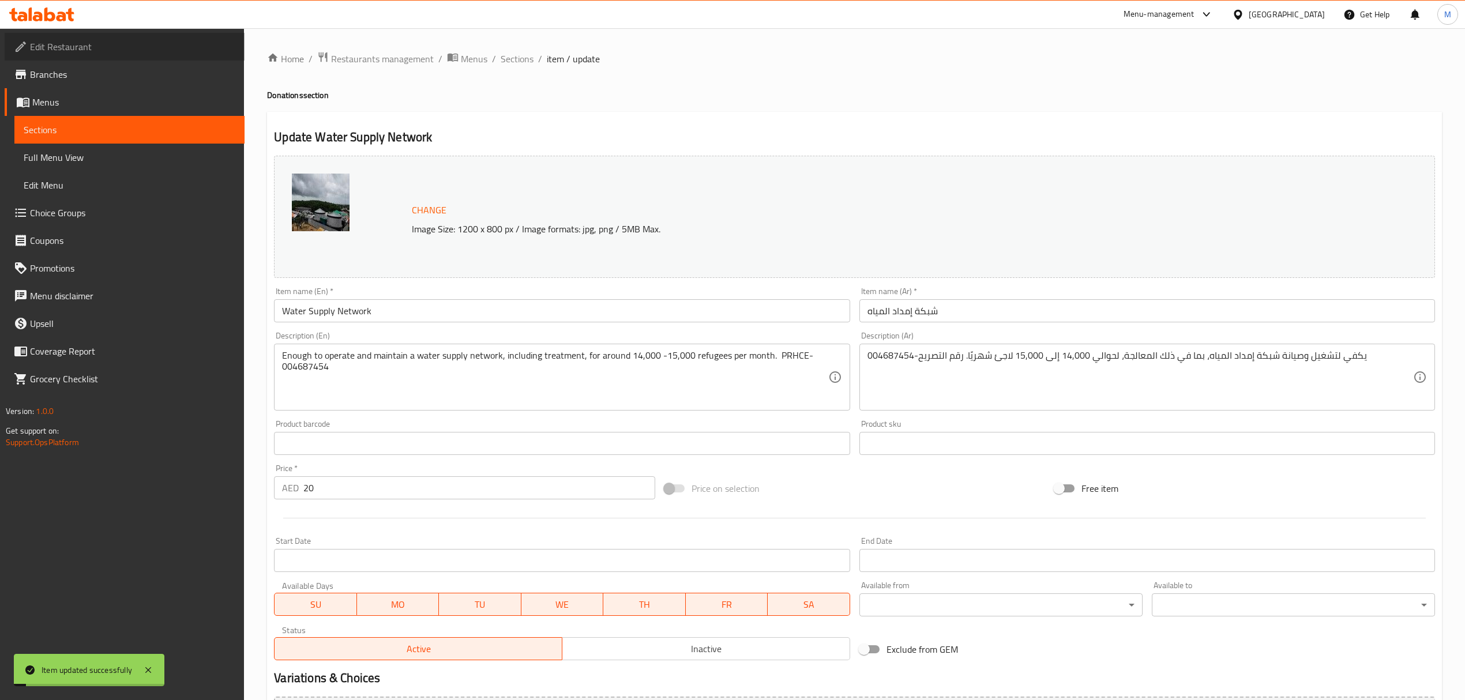
click at [185, 53] on span "Edit Restaurant" at bounding box center [132, 47] width 205 height 14
